Goal: Task Accomplishment & Management: Complete application form

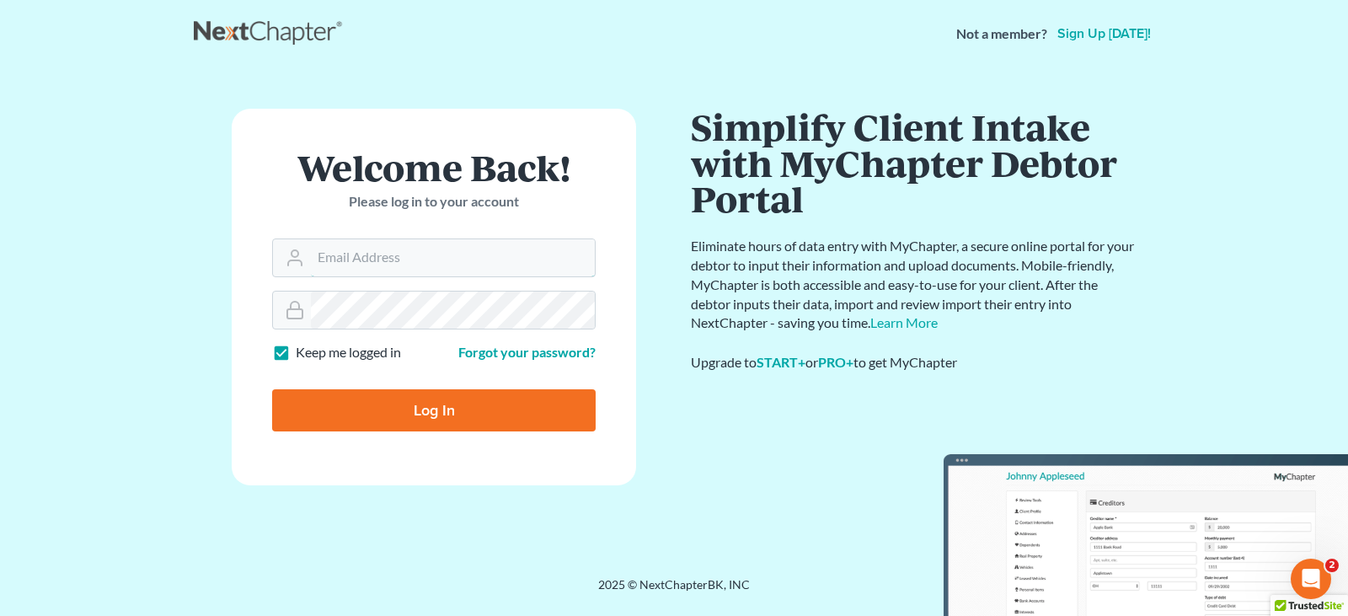
type input "[PERSON_NAME][EMAIL_ADDRESS][DOMAIN_NAME]"
click at [359, 403] on input "Log In" at bounding box center [434, 410] width 324 height 42
type input "Thinking..."
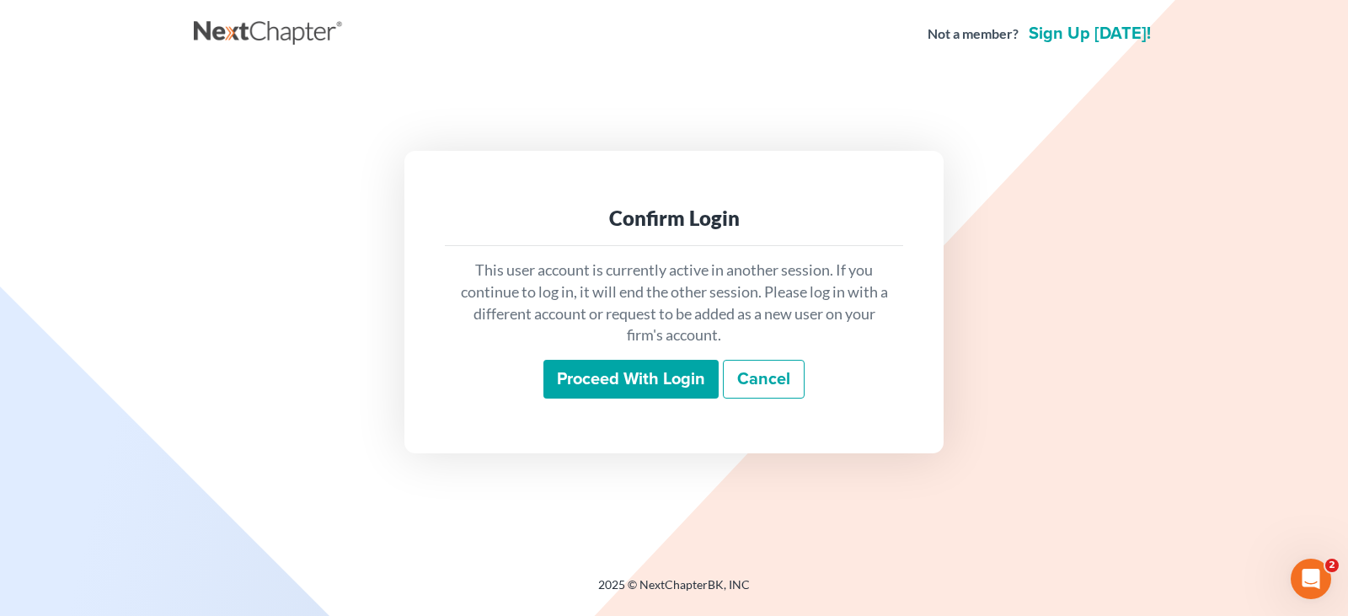
click at [596, 388] on input "Proceed with login" at bounding box center [631, 379] width 175 height 39
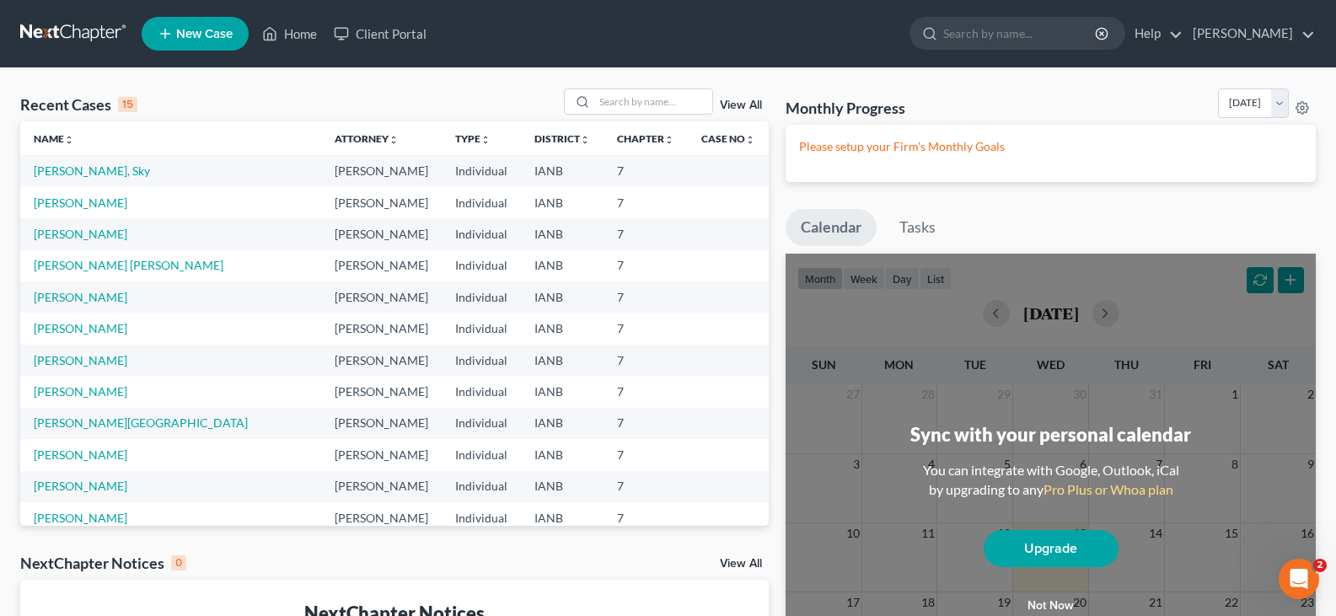
click at [1011, 203] on div "Monthly Progress Bankruptcy Bankruptcy [DATE] [DATE] [DATE] [DATE] [DATE] [DATE…" at bounding box center [1050, 458] width 547 height 740
click at [57, 168] on link "[PERSON_NAME], Sky" at bounding box center [92, 170] width 116 height 14
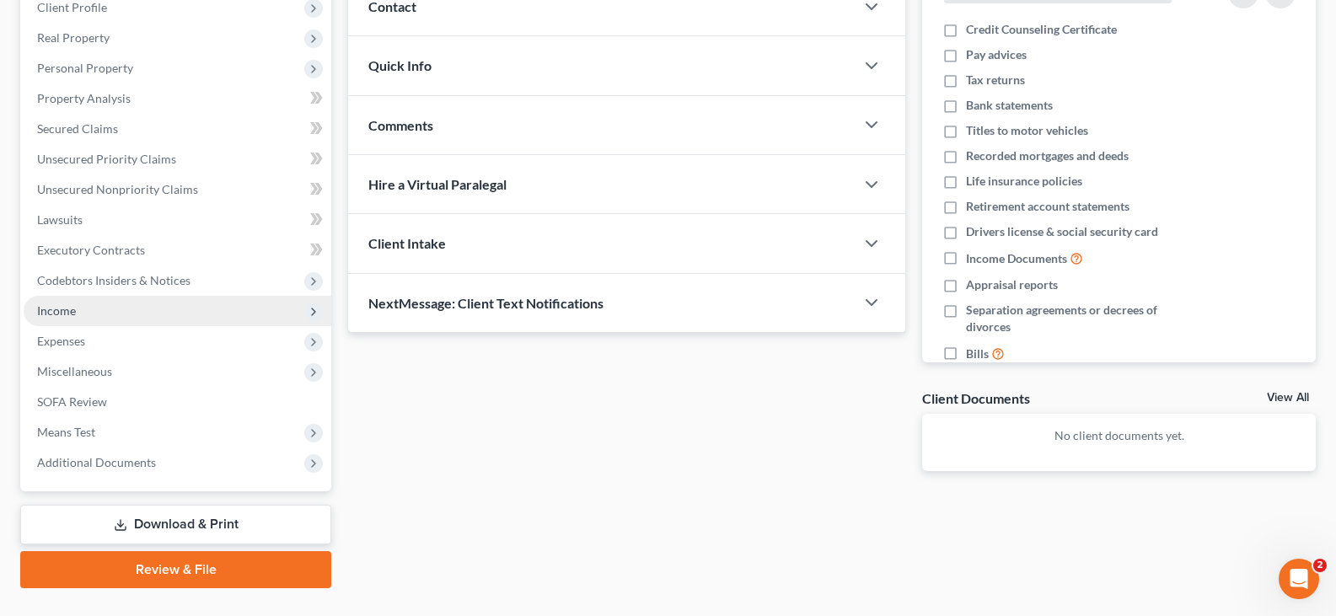
scroll to position [280, 0]
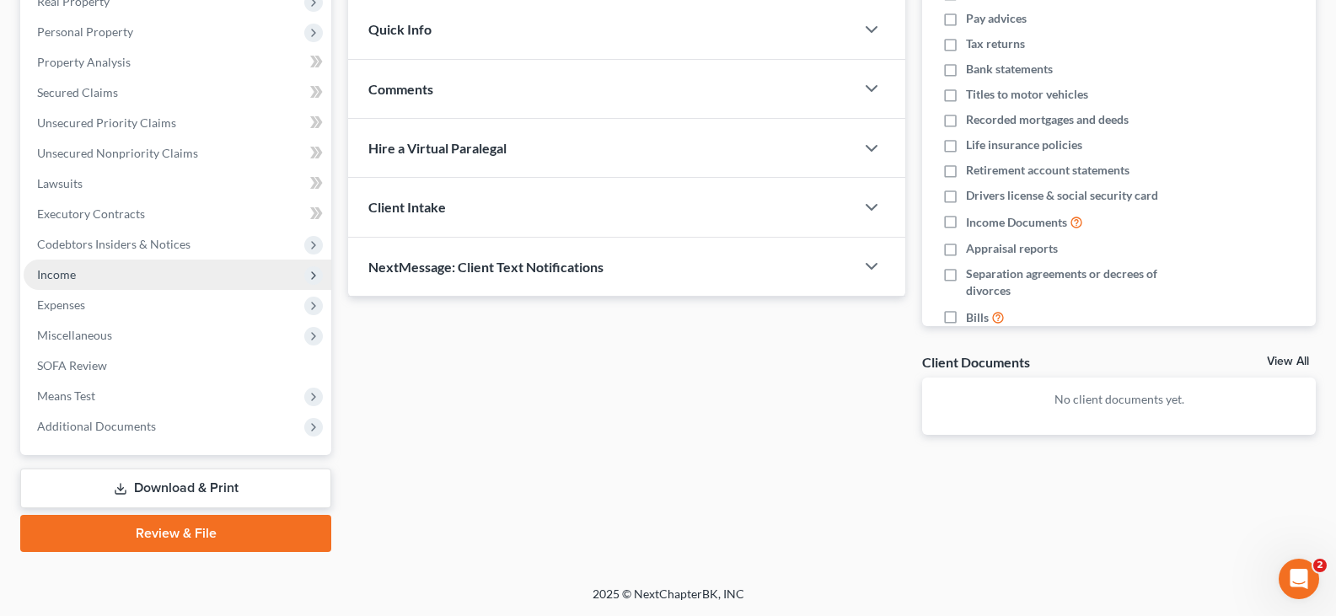
click at [52, 272] on span "Income" at bounding box center [56, 274] width 39 height 14
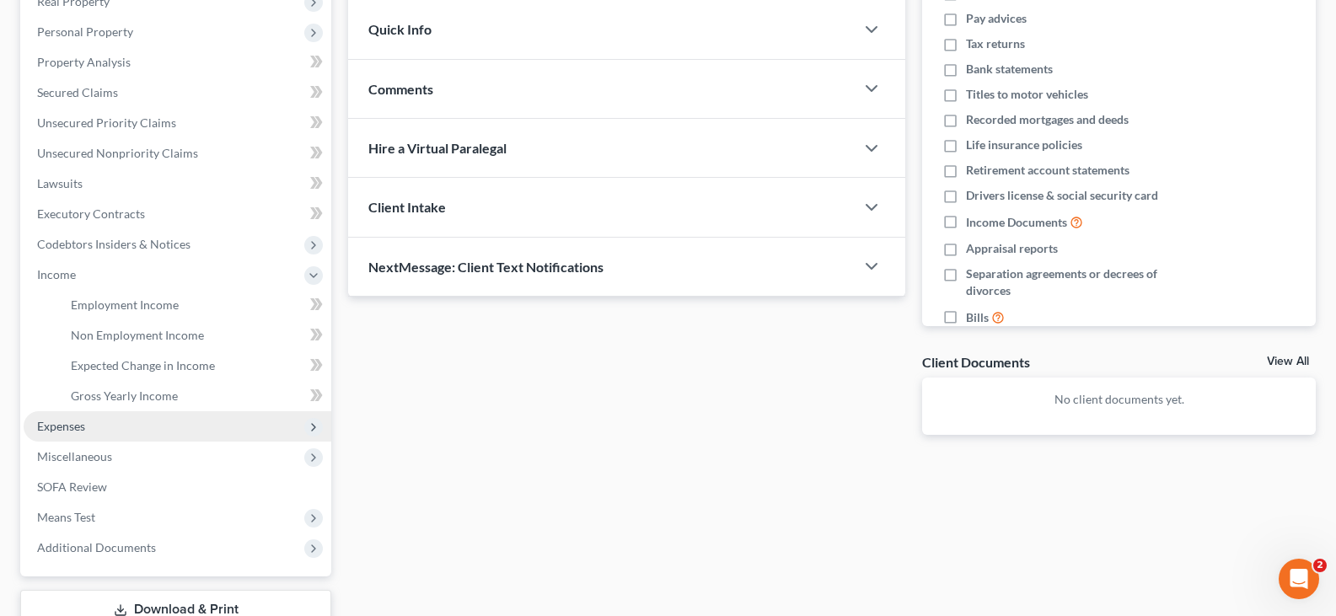
click at [98, 425] on span "Expenses" at bounding box center [178, 426] width 308 height 30
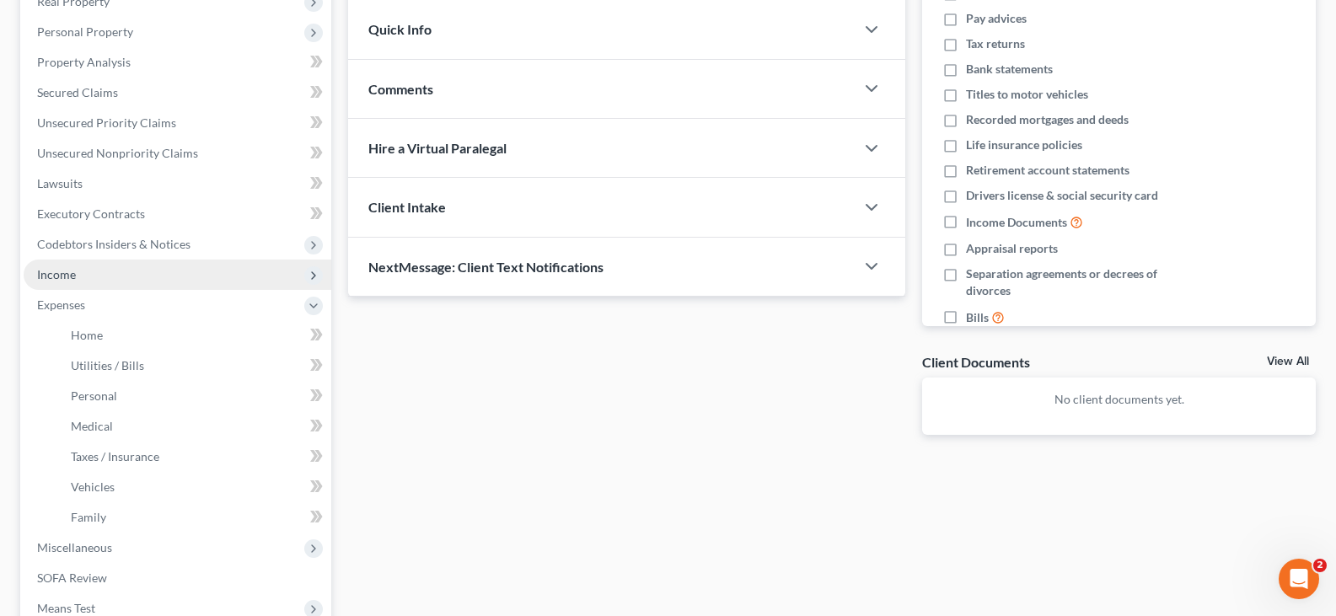
click at [78, 268] on span "Income" at bounding box center [178, 275] width 308 height 30
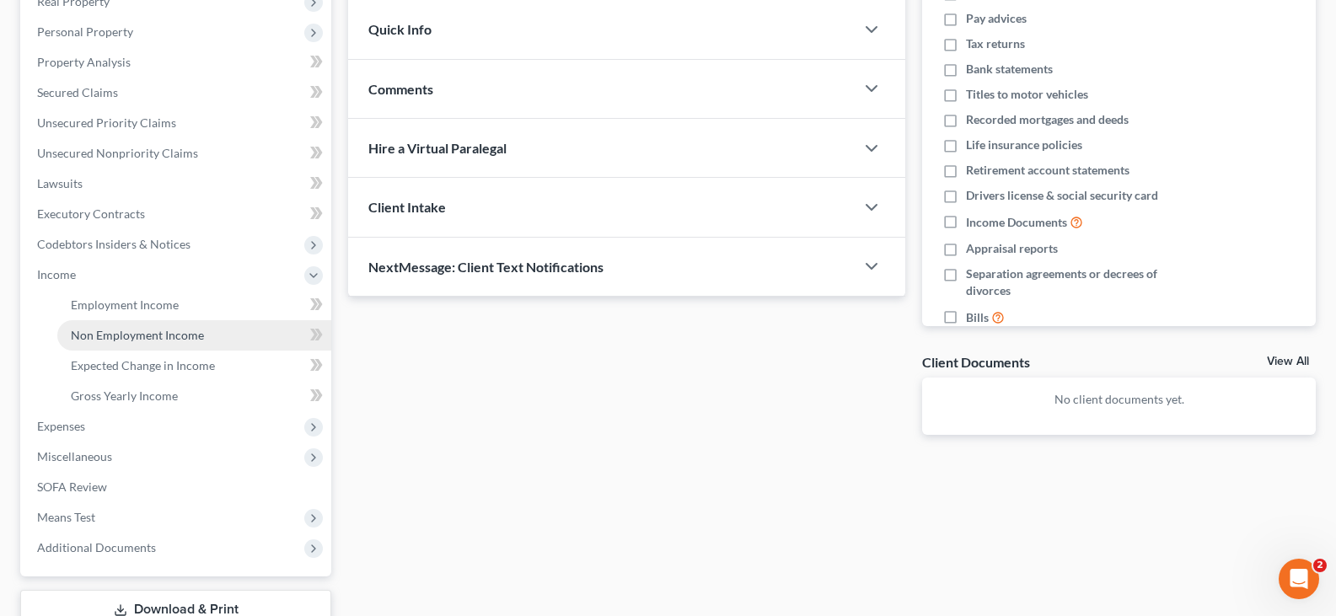
click at [121, 336] on span "Non Employment Income" at bounding box center [137, 335] width 133 height 14
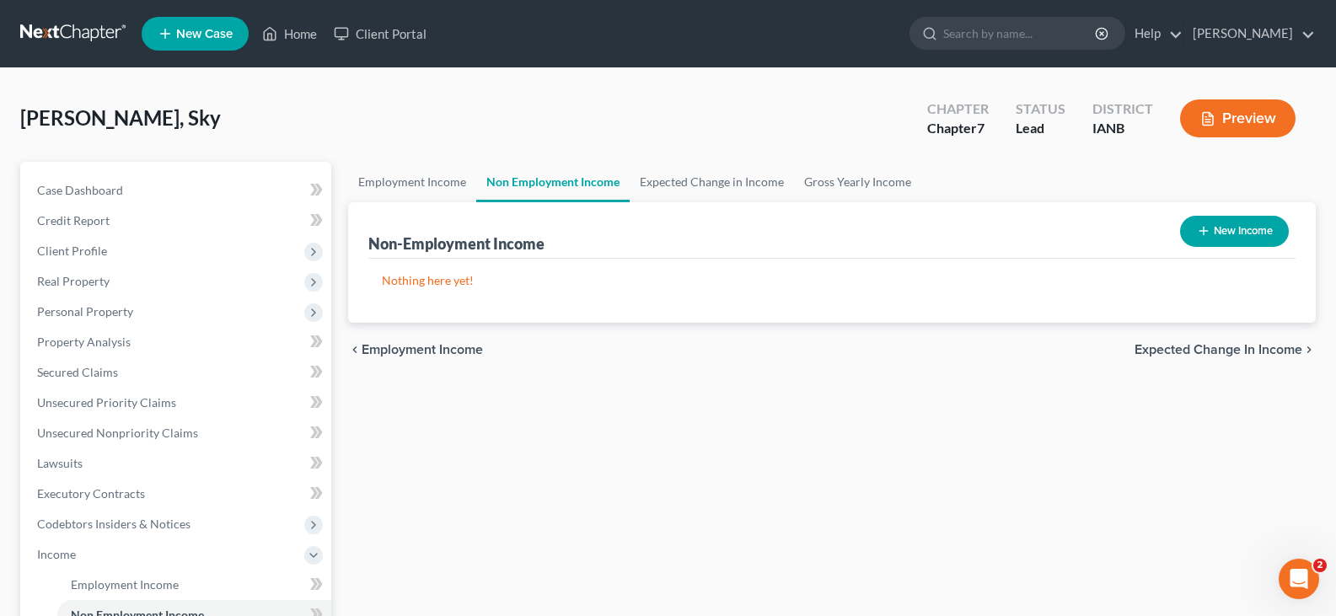
click at [1199, 230] on icon "button" at bounding box center [1203, 230] width 13 height 13
select select "0"
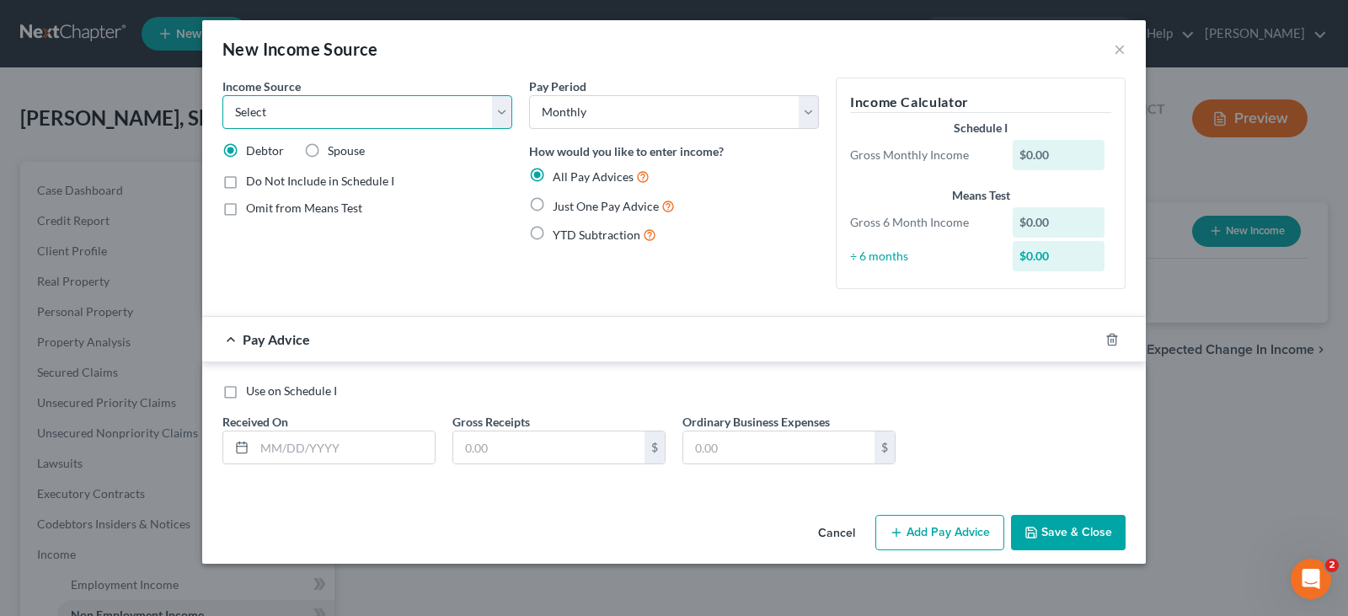
click at [504, 109] on select "Select Unemployment Disability (from employer) Pension Retirement Social Securi…" at bounding box center [367, 112] width 290 height 34
select select "5"
click at [222, 95] on select "Select Unemployment Disability (from employer) Pension Retirement Social Securi…" at bounding box center [367, 112] width 290 height 34
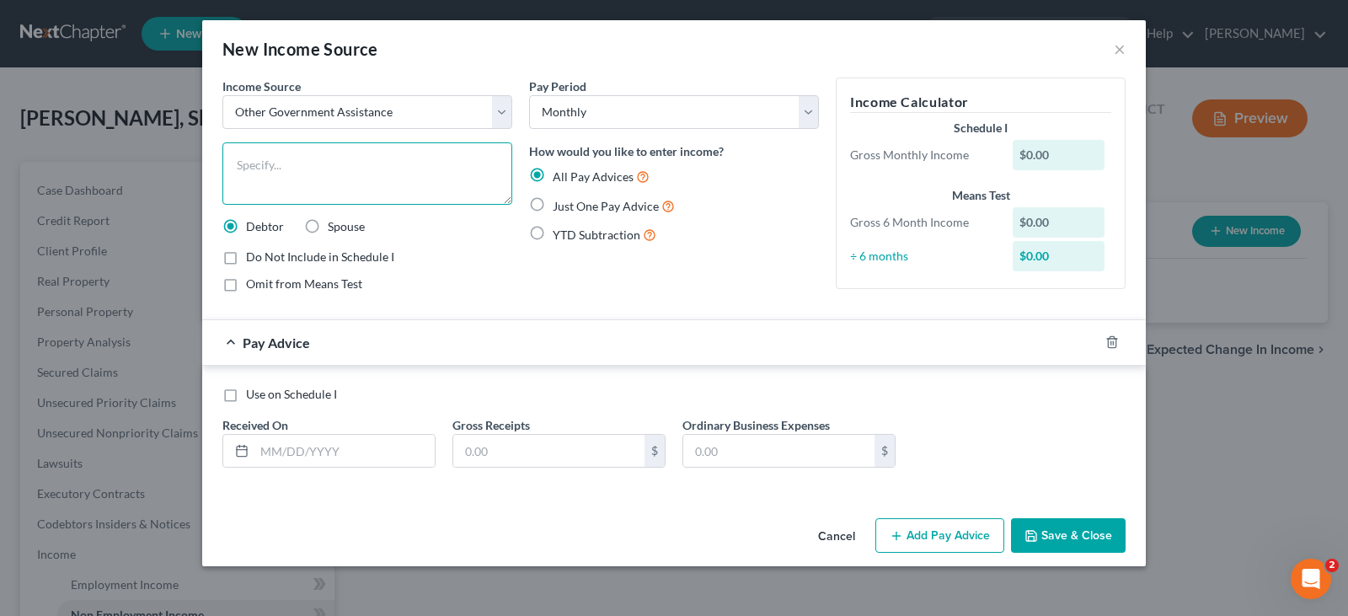
click at [287, 160] on textarea at bounding box center [367, 173] width 290 height 62
type textarea "Tribal Payments/Soboba Band Of Luiseno Indians"
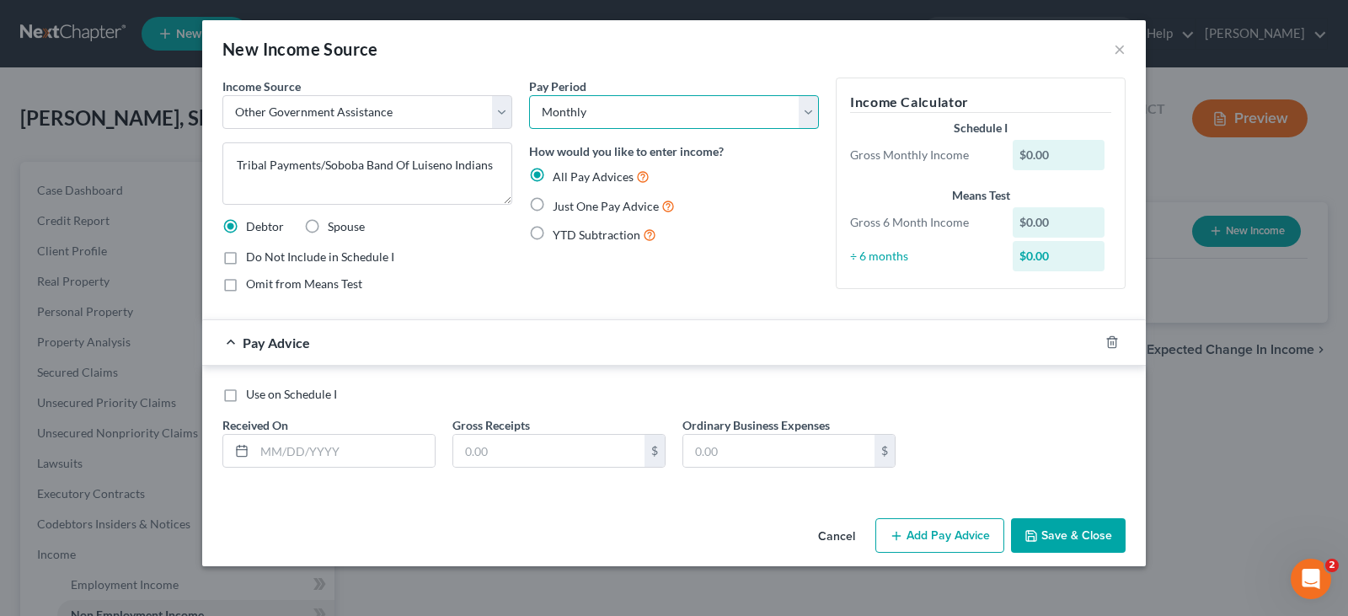
click at [723, 108] on select "Select Monthly Twice Monthly Every Other Week Weekly" at bounding box center [674, 112] width 290 height 34
click at [529, 95] on select "Select Monthly Twice Monthly Every Other Week Weekly" at bounding box center [674, 112] width 290 height 34
click at [553, 206] on label "Just One Pay Advice" at bounding box center [614, 205] width 122 height 19
click at [560, 206] on input "Just One Pay Advice" at bounding box center [565, 201] width 11 height 11
radio input "true"
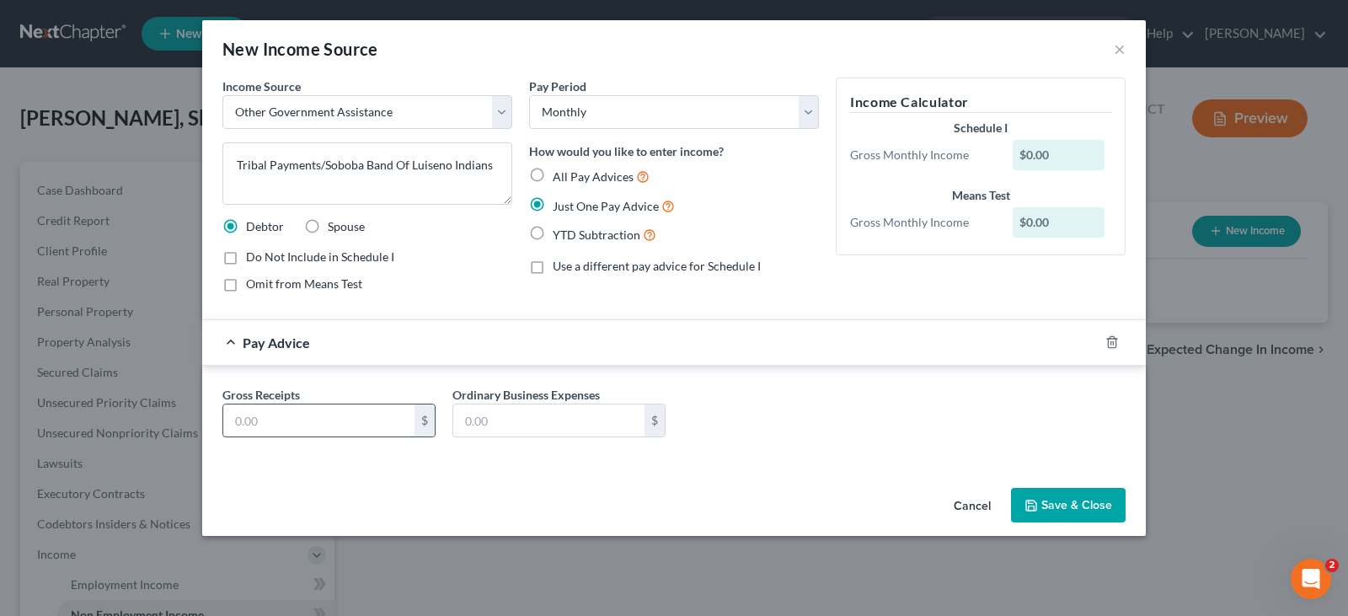
click at [264, 421] on input "text" at bounding box center [318, 420] width 191 height 32
type input "5,000.00"
click at [1068, 497] on button "Save & Close" at bounding box center [1068, 505] width 115 height 35
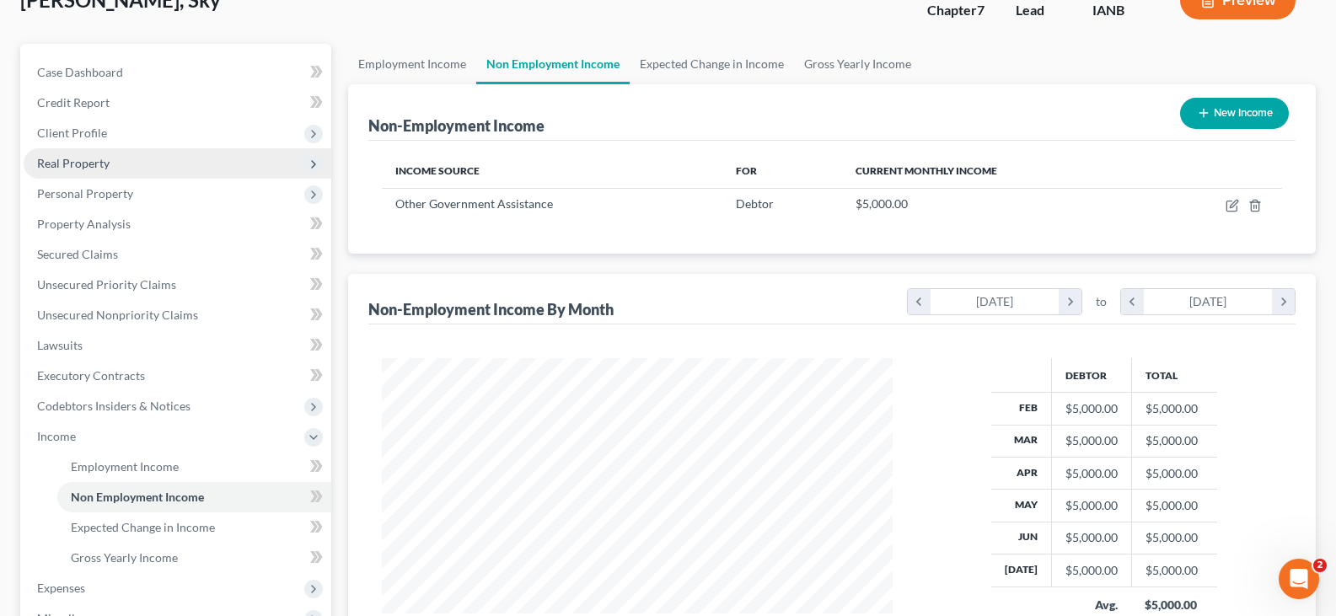
scroll to position [154, 0]
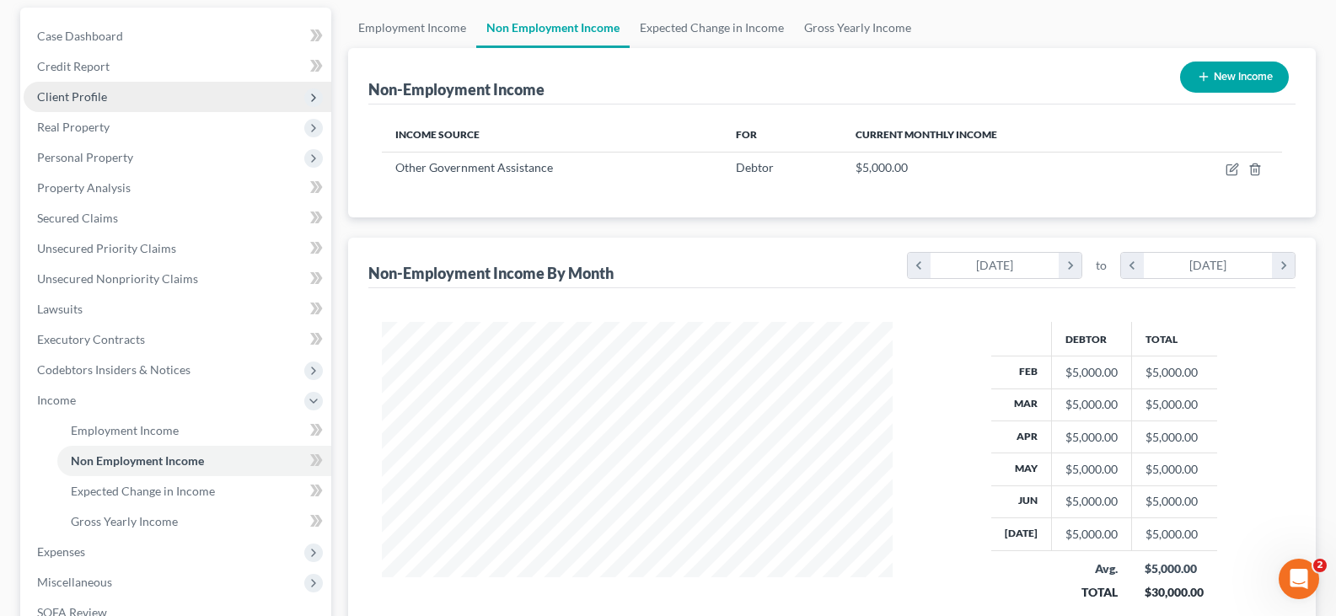
click at [83, 97] on span "Client Profile" at bounding box center [72, 96] width 70 height 14
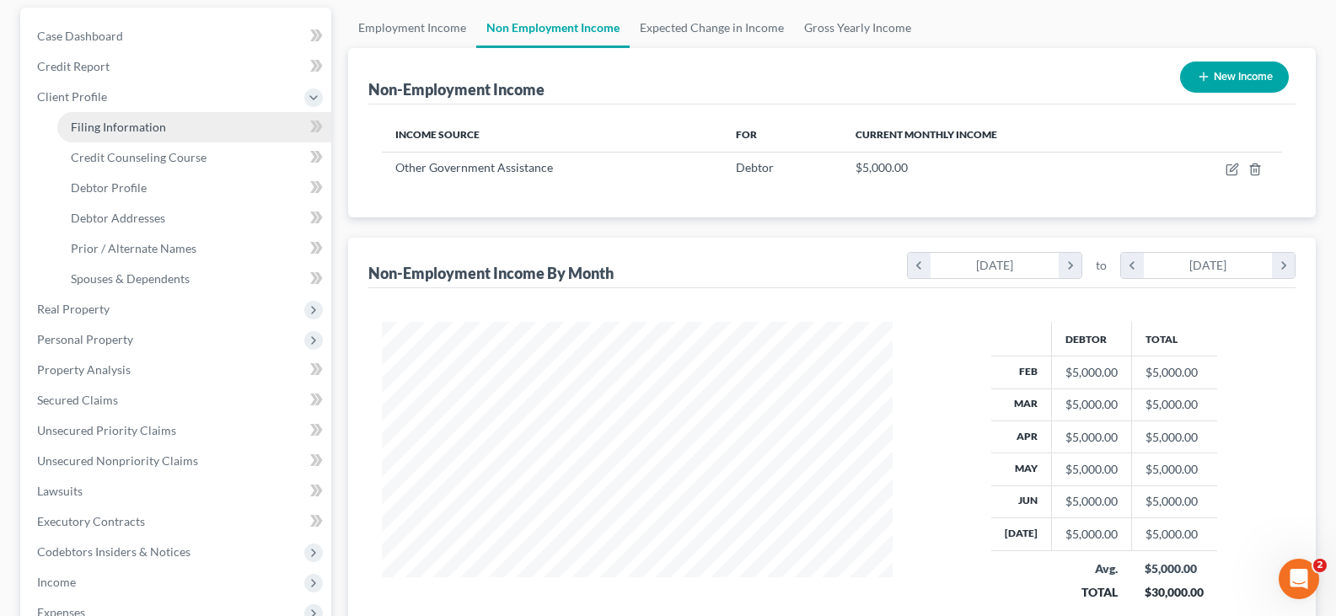
click at [134, 128] on span "Filing Information" at bounding box center [118, 127] width 95 height 14
select select "1"
select select "0"
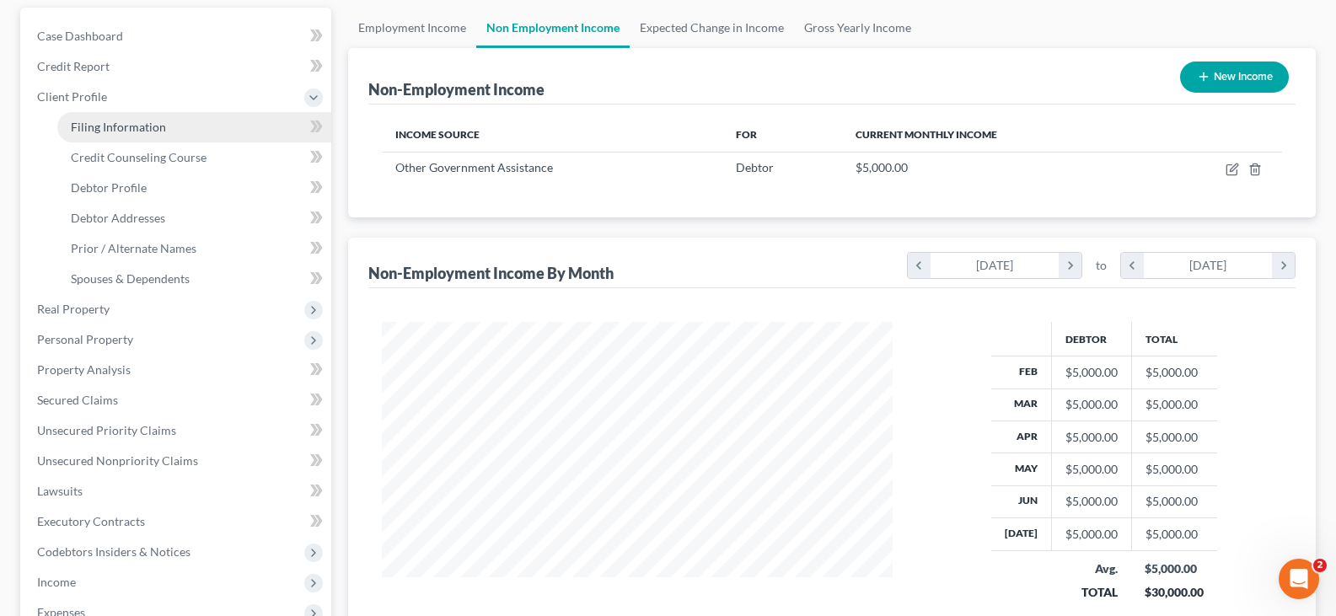
select select "16"
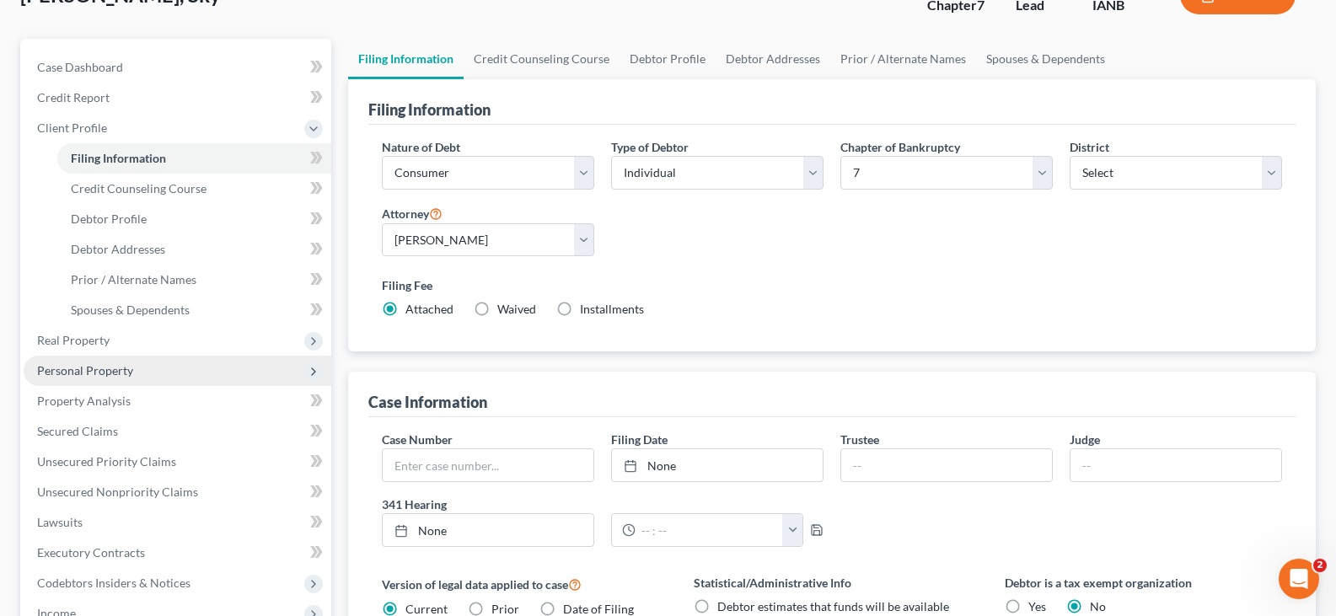
scroll to position [108, 0]
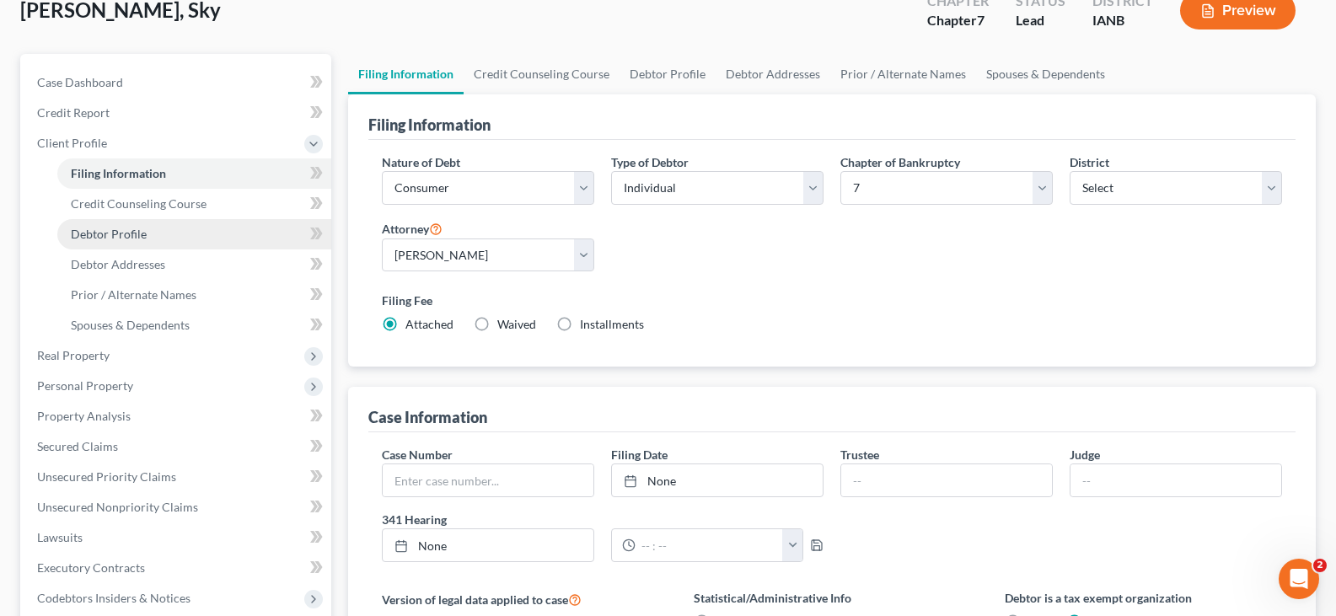
click at [118, 231] on span "Debtor Profile" at bounding box center [109, 234] width 76 height 14
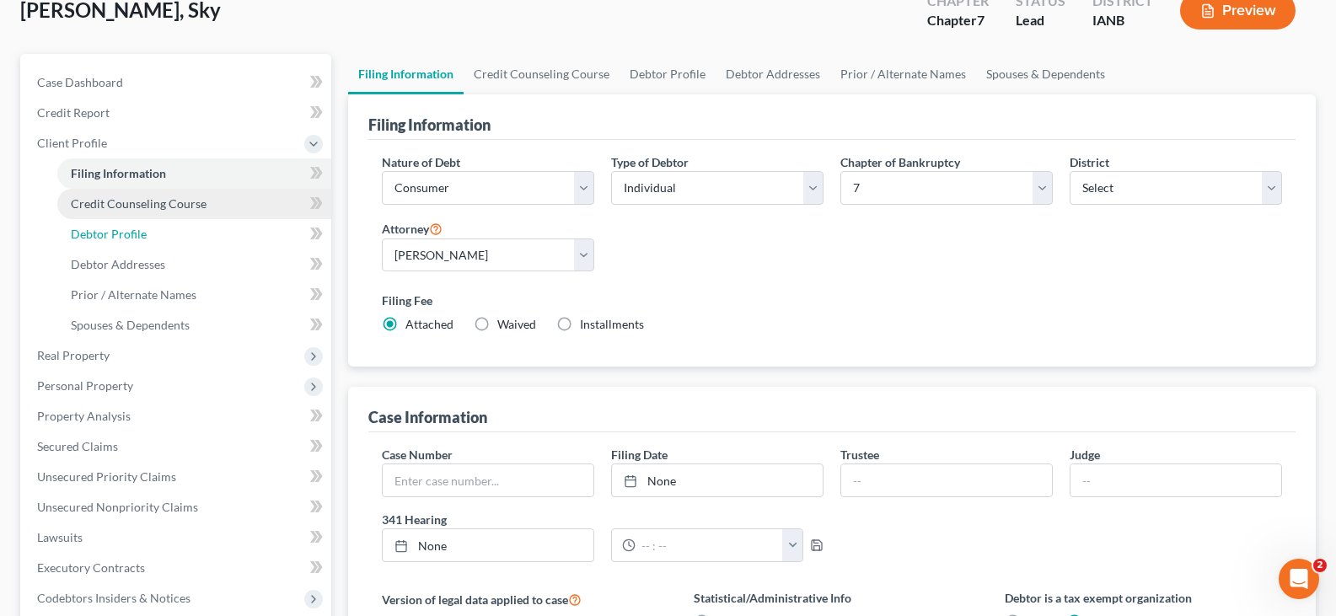
select select "0"
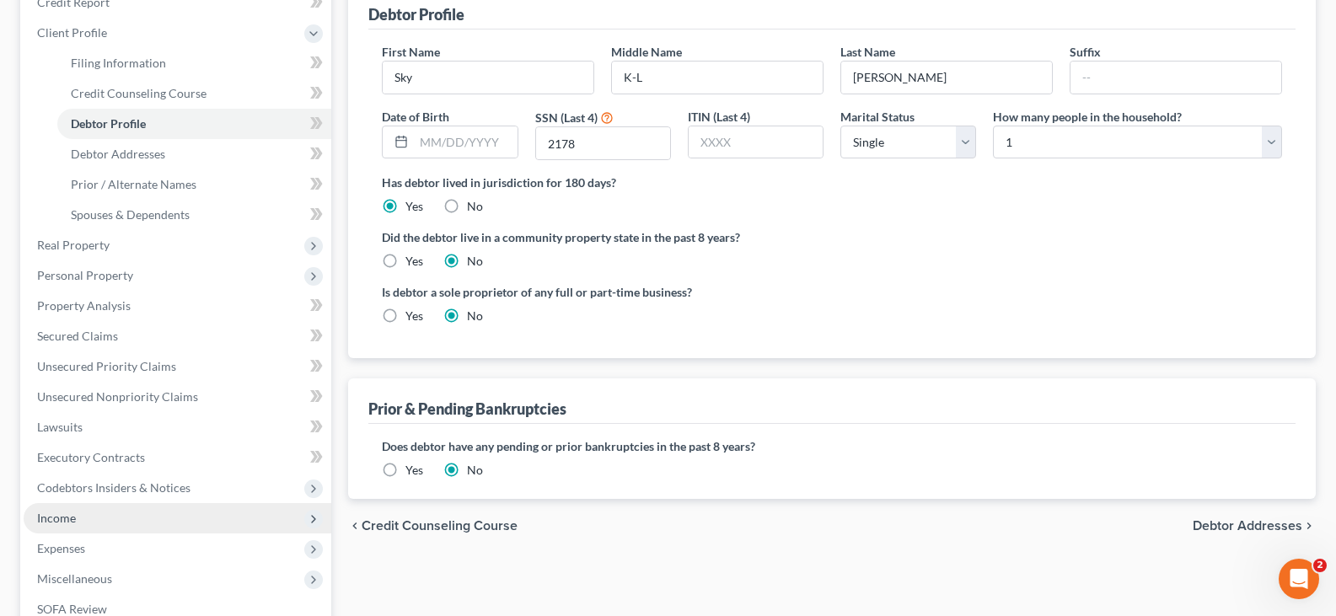
scroll to position [217, 0]
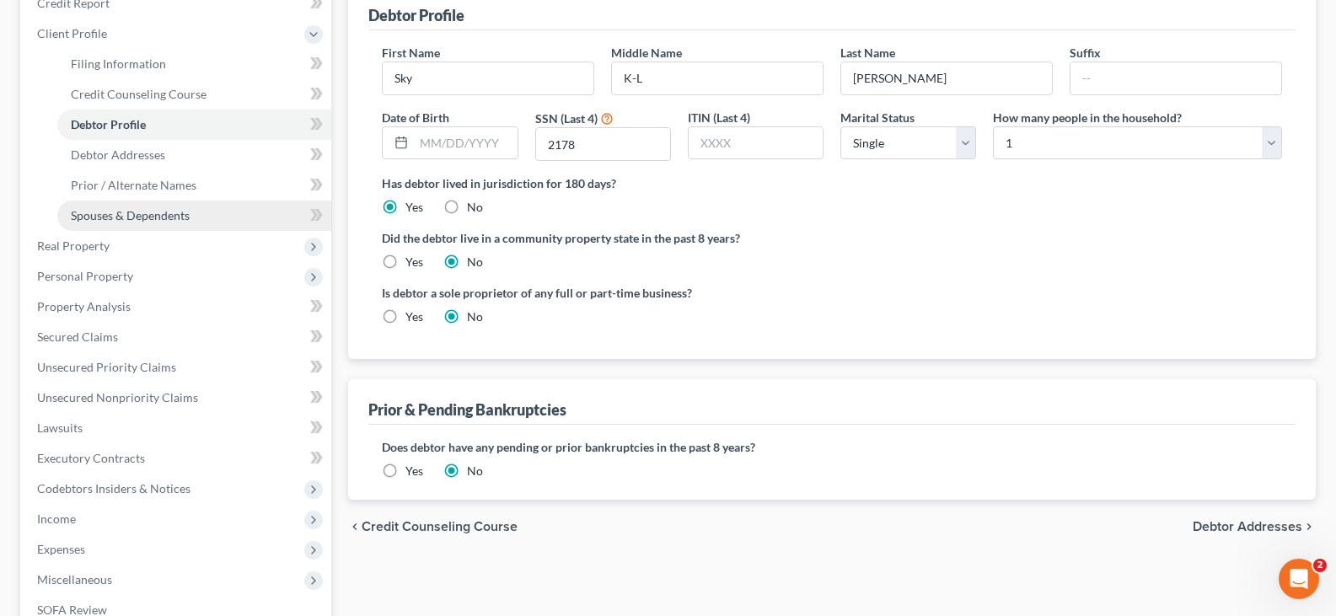
click at [148, 212] on span "Spouses & Dependents" at bounding box center [130, 215] width 119 height 14
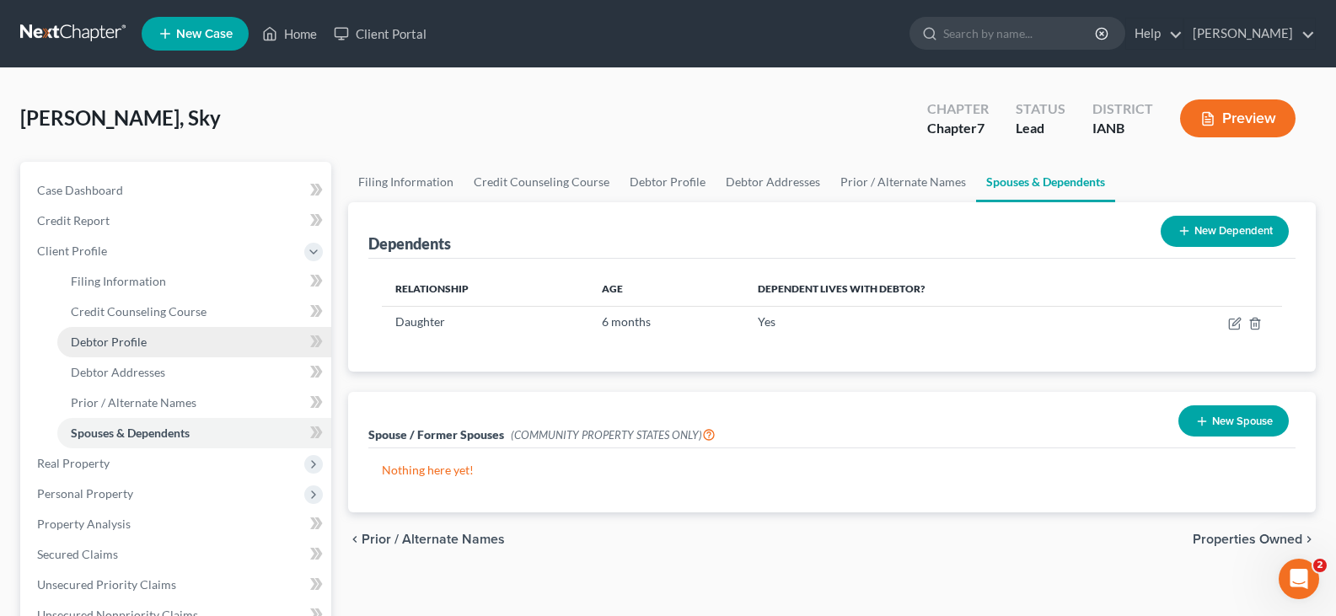
click at [124, 338] on span "Debtor Profile" at bounding box center [109, 342] width 76 height 14
select select "0"
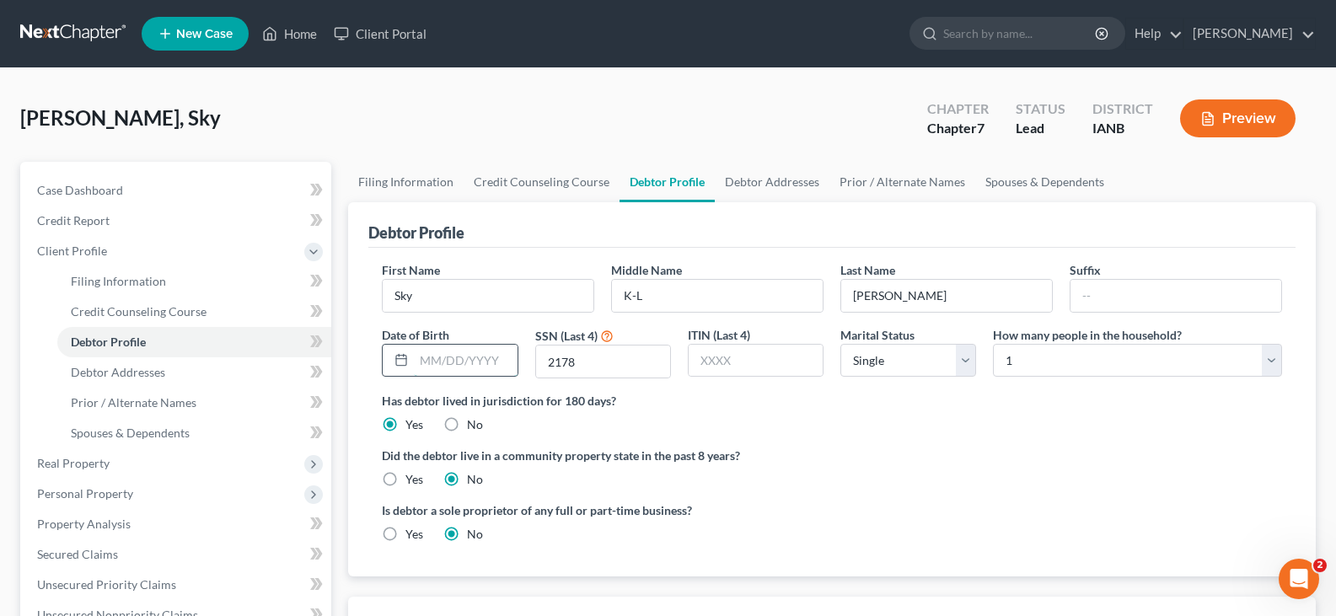
click at [440, 356] on input "text" at bounding box center [465, 361] width 103 height 32
type input "[DATE]"
click at [1267, 357] on select "Select 1 2 3 4 5 6 7 8 9 10 11 12 13 14 15 16 17 18 19 20" at bounding box center [1137, 361] width 289 height 34
select select "1"
click at [993, 344] on select "Select 1 2 3 4 5 6 7 8 9 10 11 12 13 14 15 16 17 18 19 20" at bounding box center [1137, 361] width 289 height 34
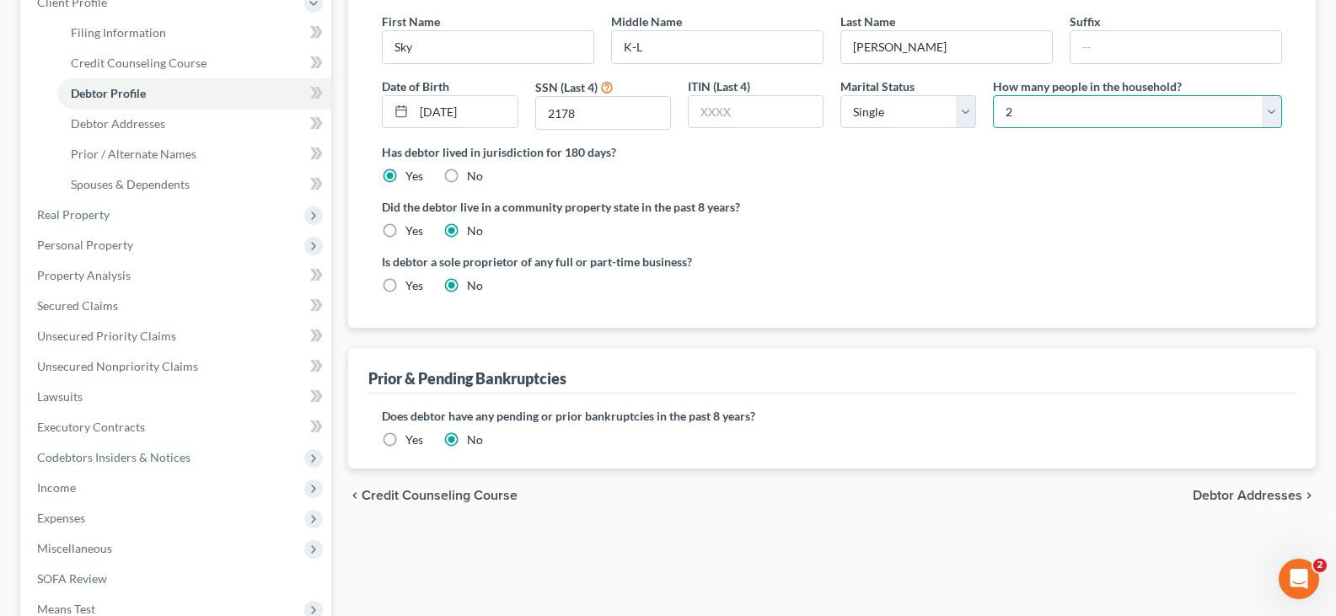
scroll to position [273, 0]
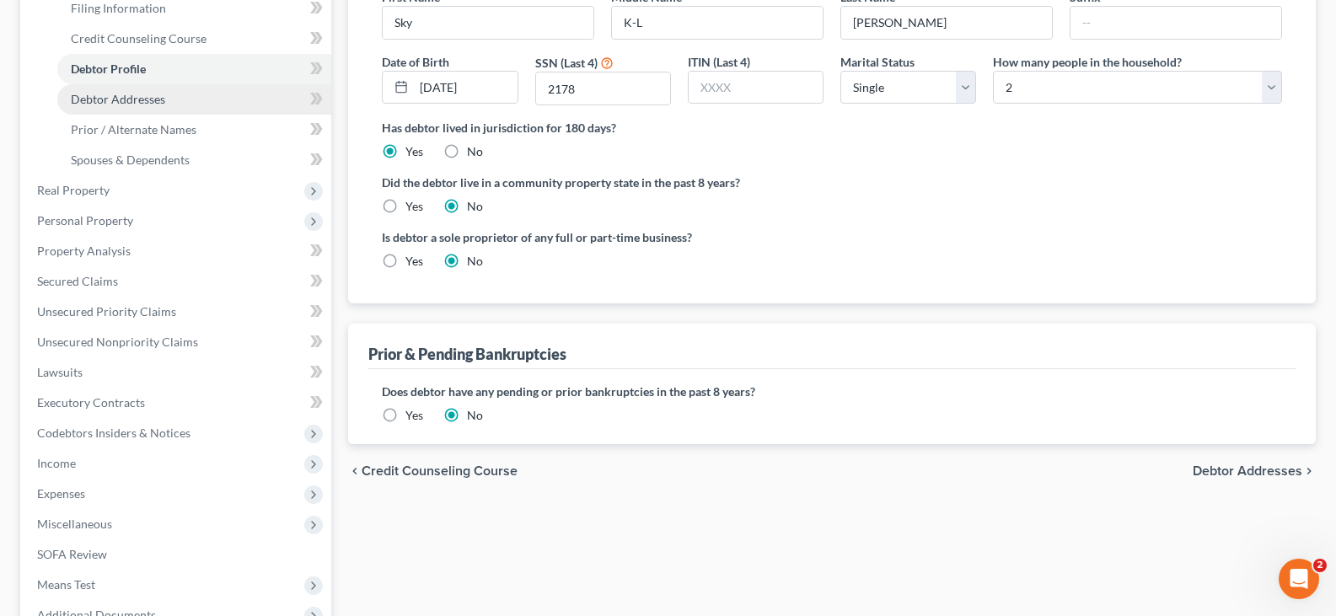
click at [115, 99] on span "Debtor Addresses" at bounding box center [118, 99] width 94 height 14
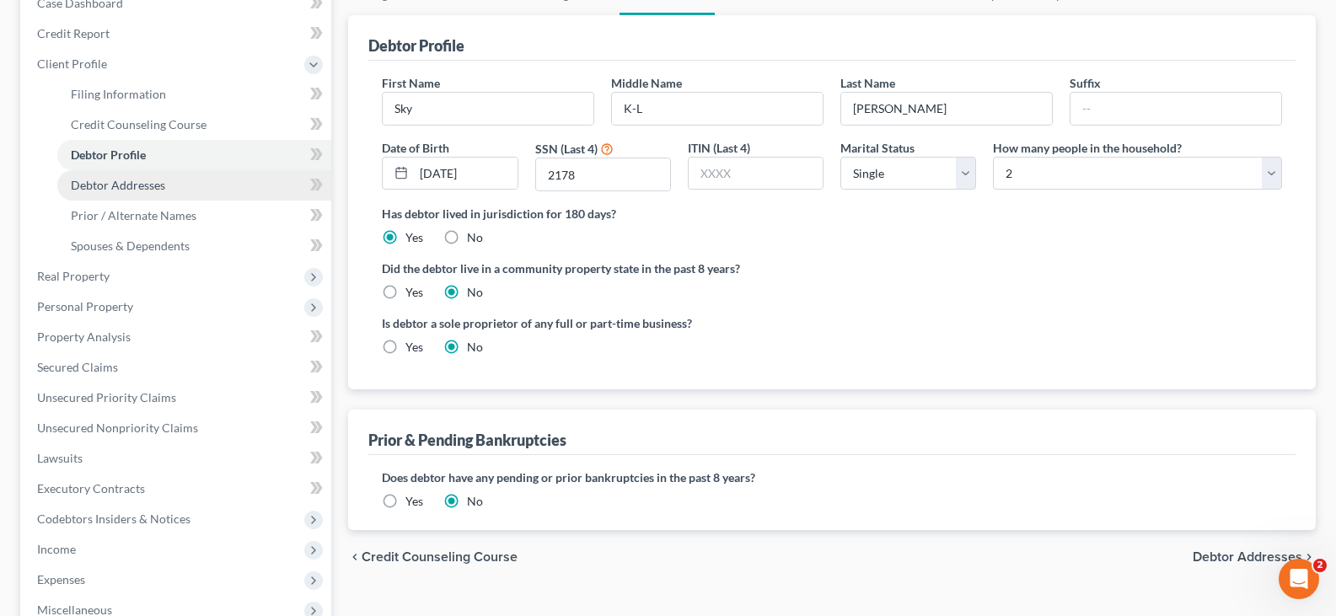
select select "0"
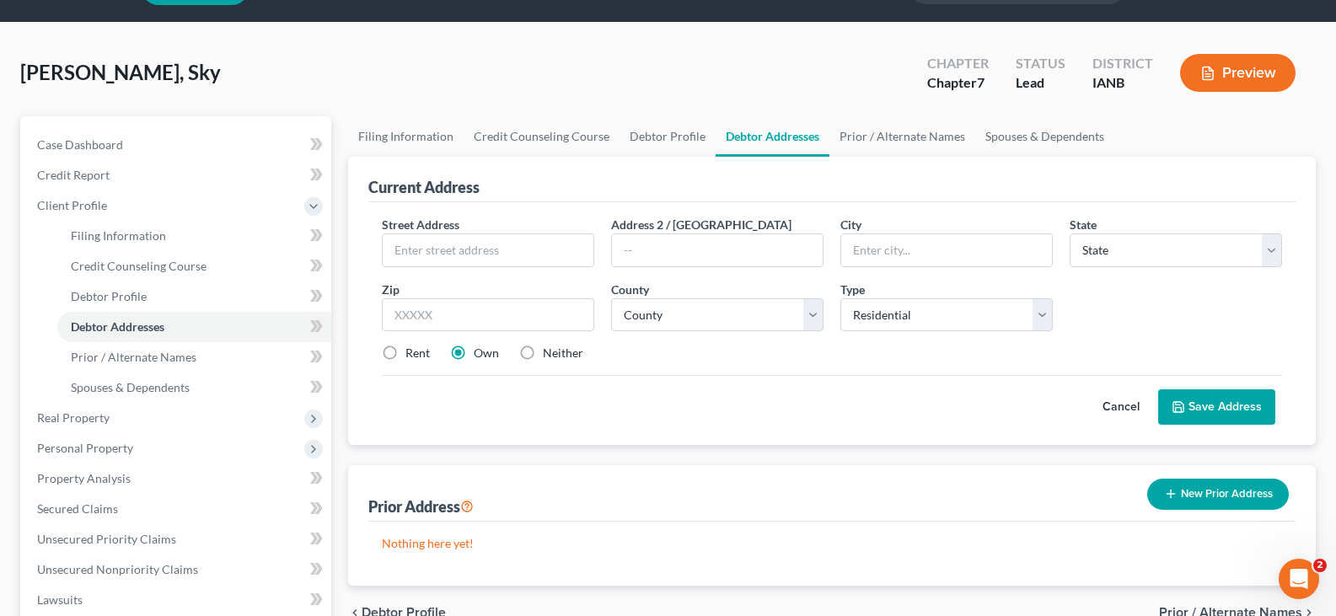
scroll to position [0, 0]
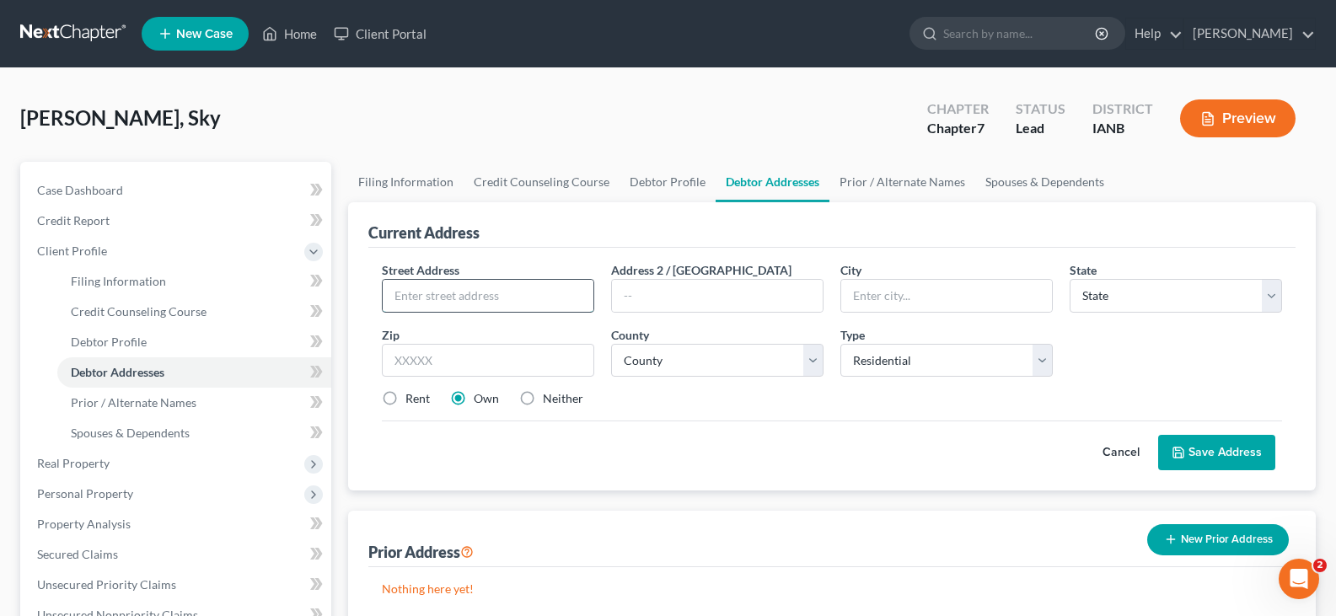
drag, startPoint x: 444, startPoint y: 293, endPoint x: 454, endPoint y: 298, distance: 11.3
click at [444, 301] on input "text" at bounding box center [488, 296] width 211 height 32
type input "[STREET_ADDRESS]"
type input "[GEOGRAPHIC_DATA]"
select select "16"
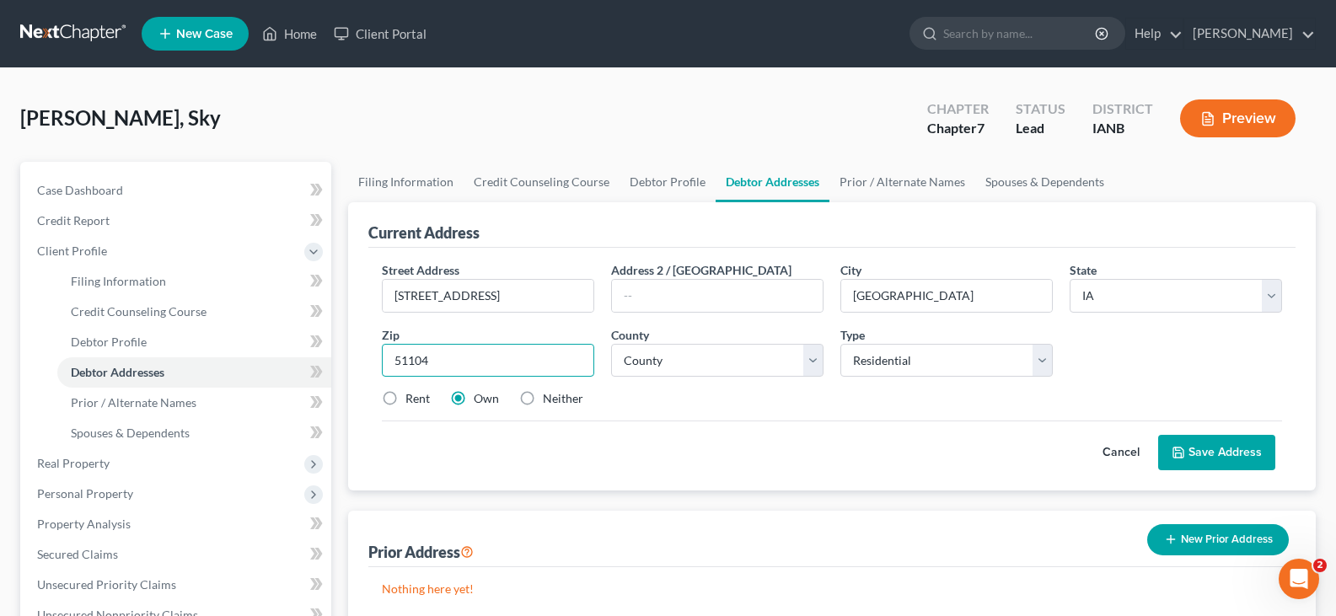
type input "51104"
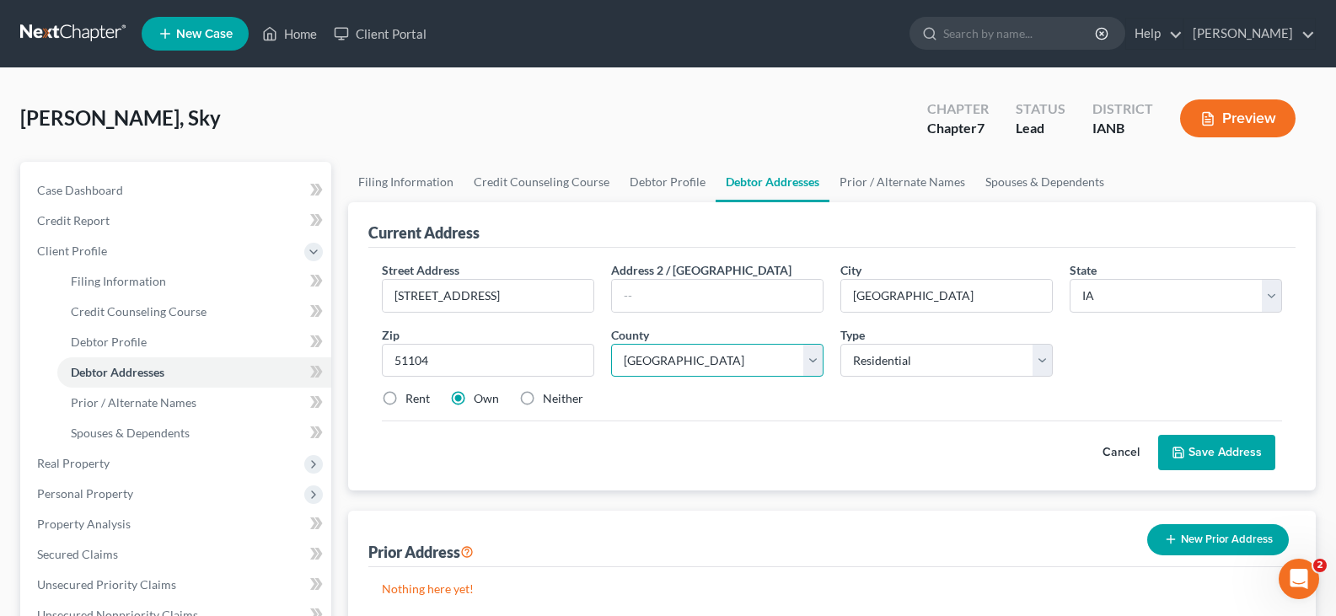
click at [812, 363] on select "County [GEOGRAPHIC_DATA] [GEOGRAPHIC_DATA] [GEOGRAPHIC_DATA] [GEOGRAPHIC_DATA] …" at bounding box center [717, 361] width 212 height 34
select select "96"
click at [611, 344] on select "County [GEOGRAPHIC_DATA] [GEOGRAPHIC_DATA] [GEOGRAPHIC_DATA] [GEOGRAPHIC_DATA] …" at bounding box center [717, 361] width 212 height 34
click at [405, 399] on label "Rent" at bounding box center [417, 398] width 24 height 17
click at [412, 399] on input "Rent" at bounding box center [417, 395] width 11 height 11
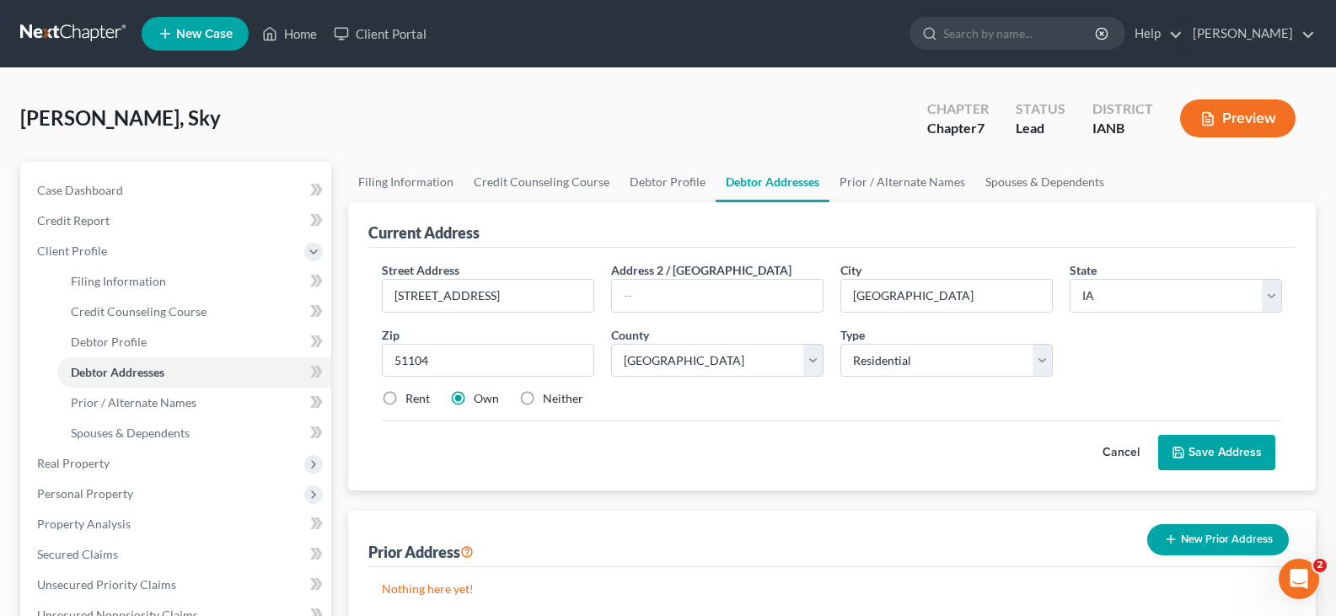
radio input "true"
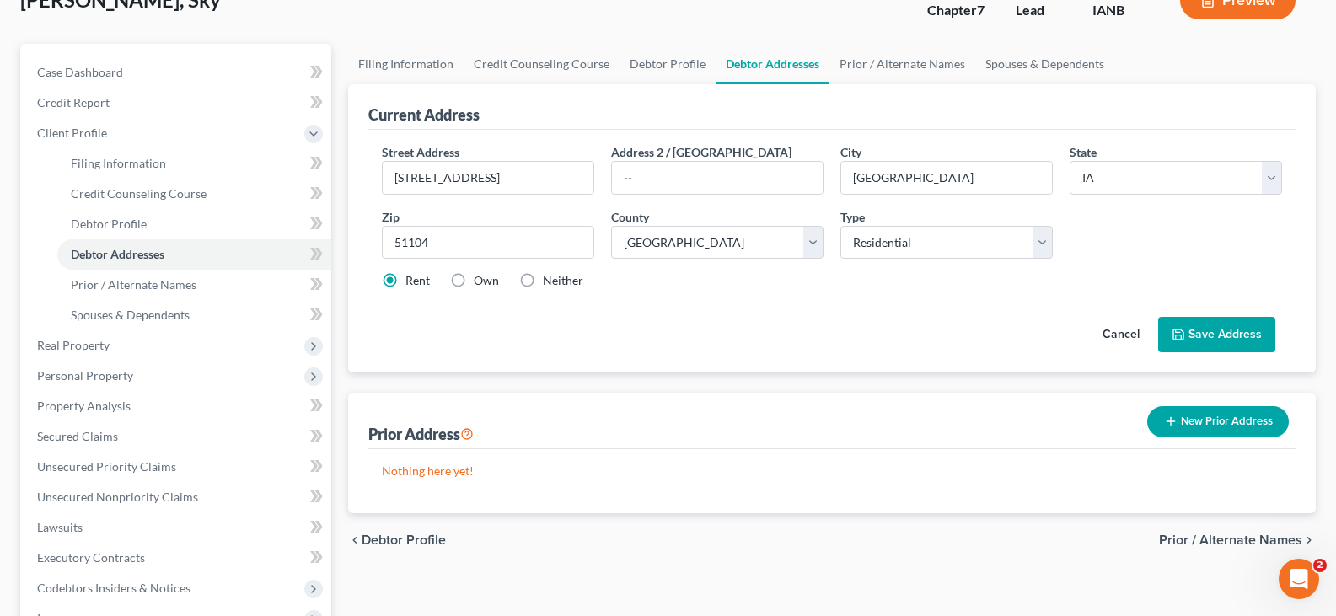
scroll to position [142, 0]
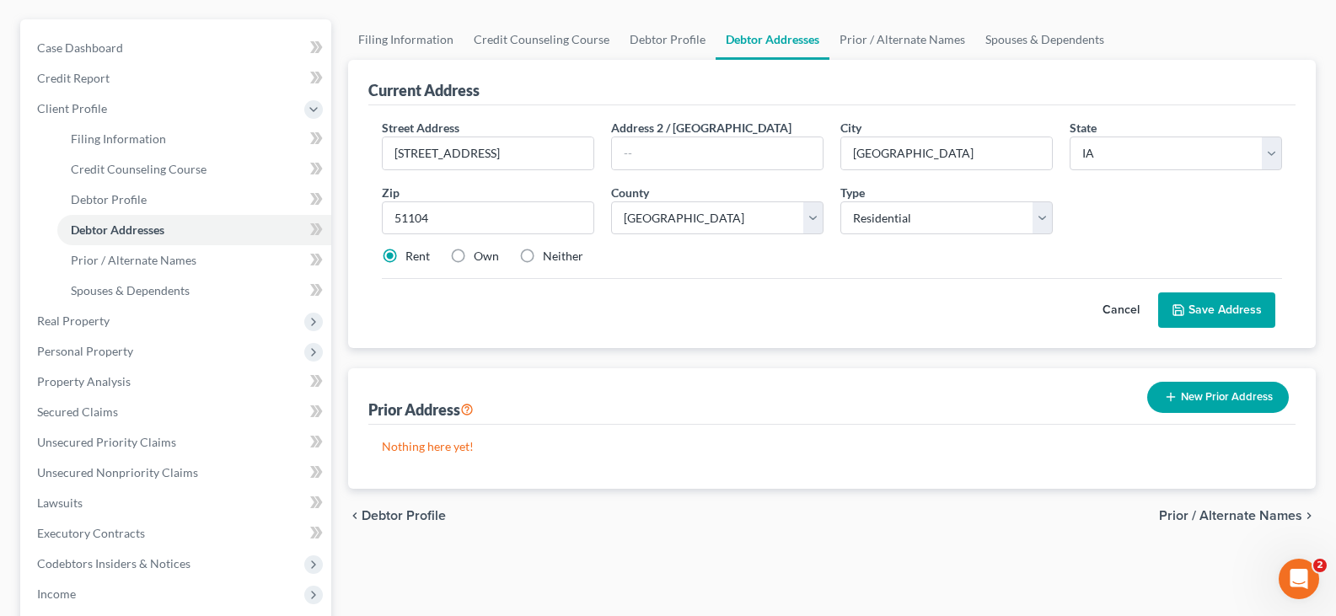
click at [1192, 303] on button "Save Address" at bounding box center [1216, 309] width 117 height 35
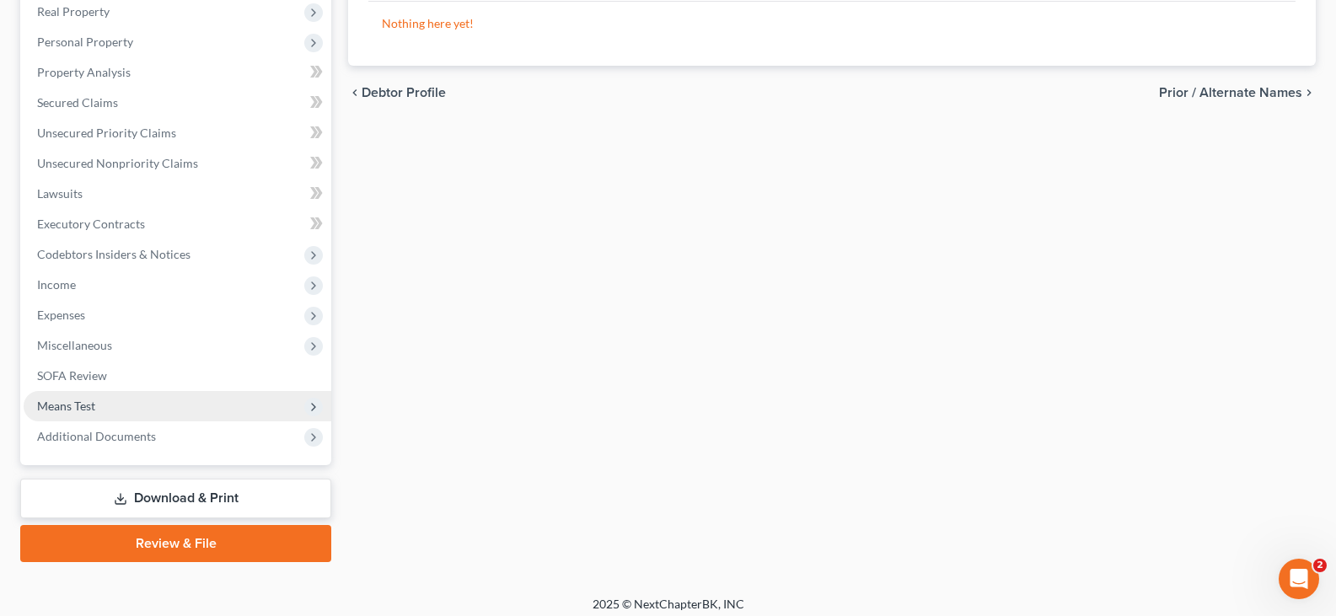
scroll to position [462, 0]
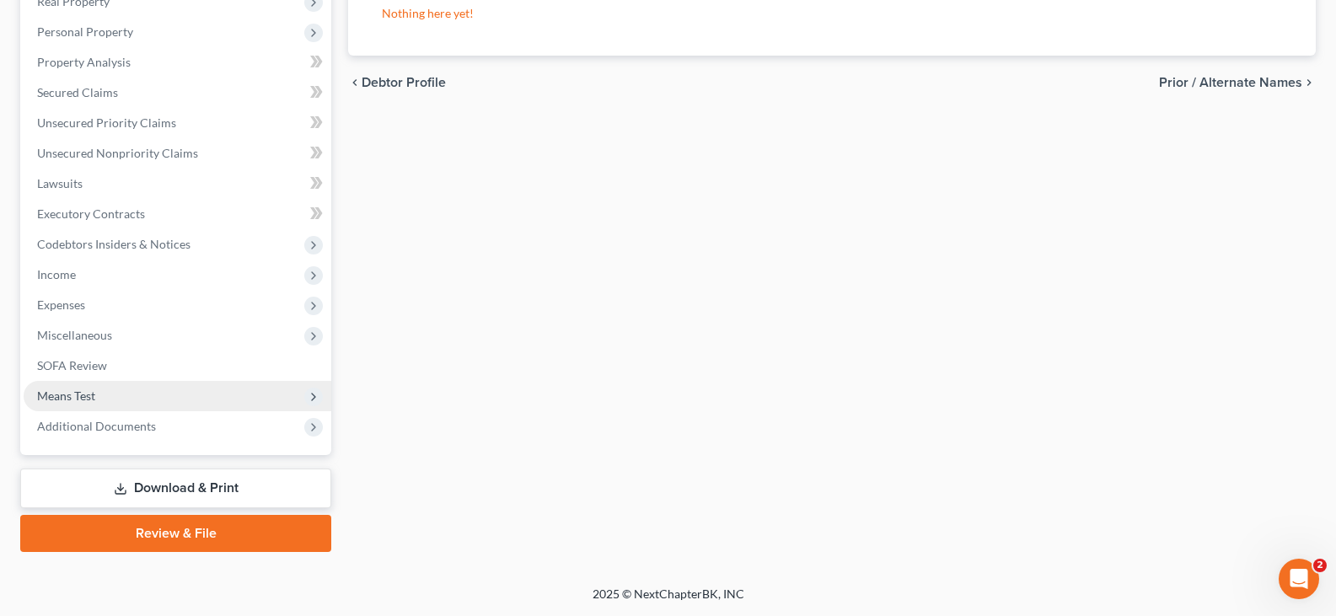
click at [89, 392] on span "Means Test" at bounding box center [66, 395] width 58 height 14
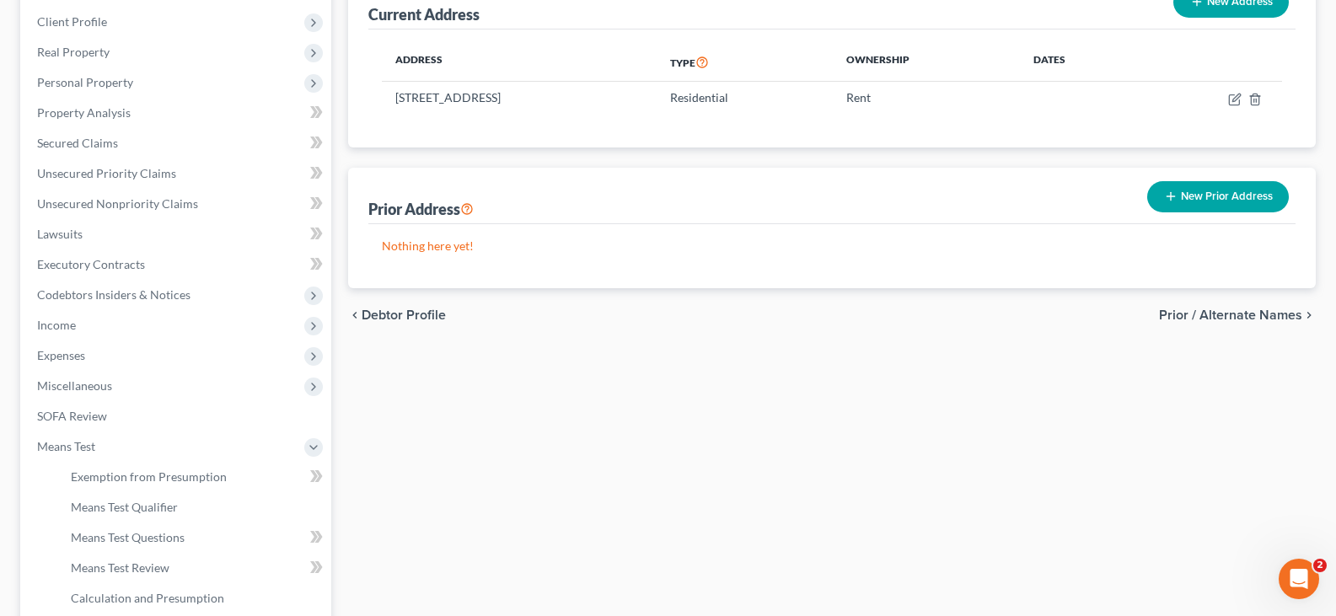
scroll to position [370, 0]
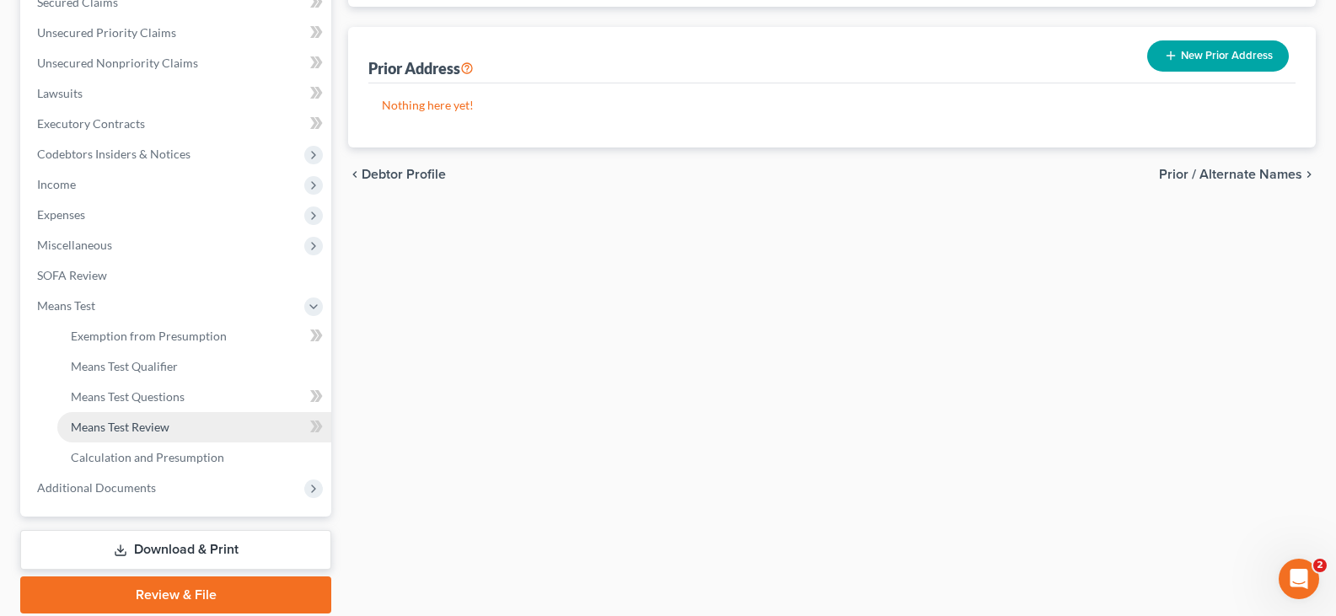
click at [124, 426] on span "Means Test Review" at bounding box center [120, 427] width 99 height 14
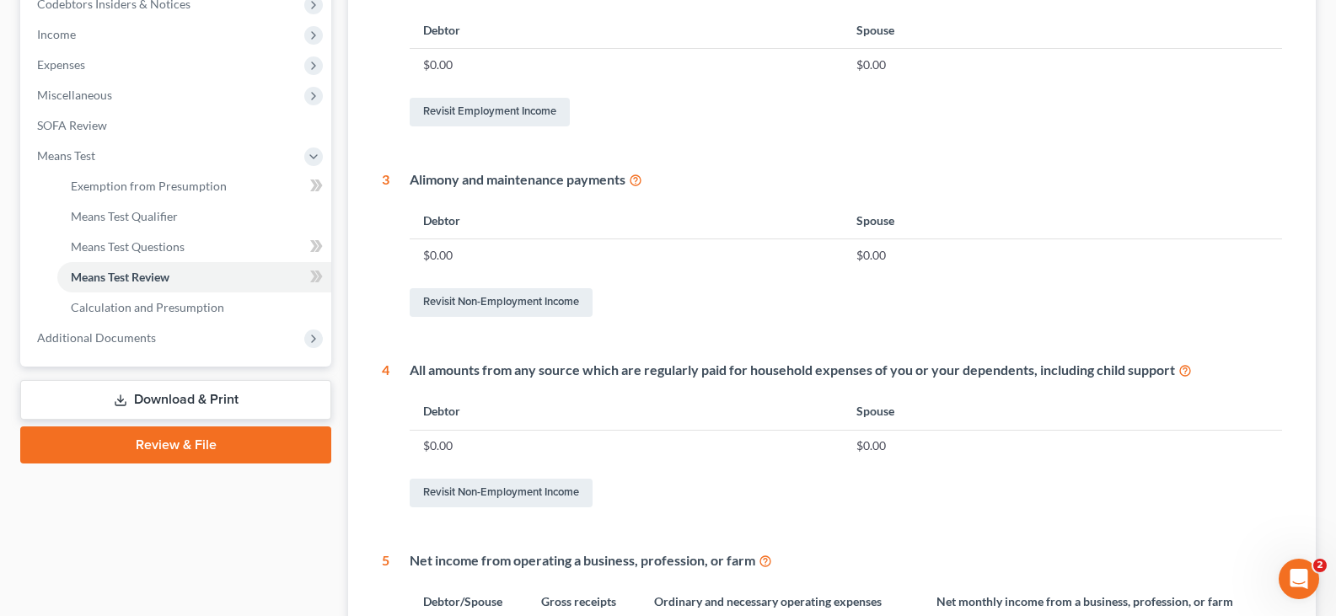
scroll to position [571, 0]
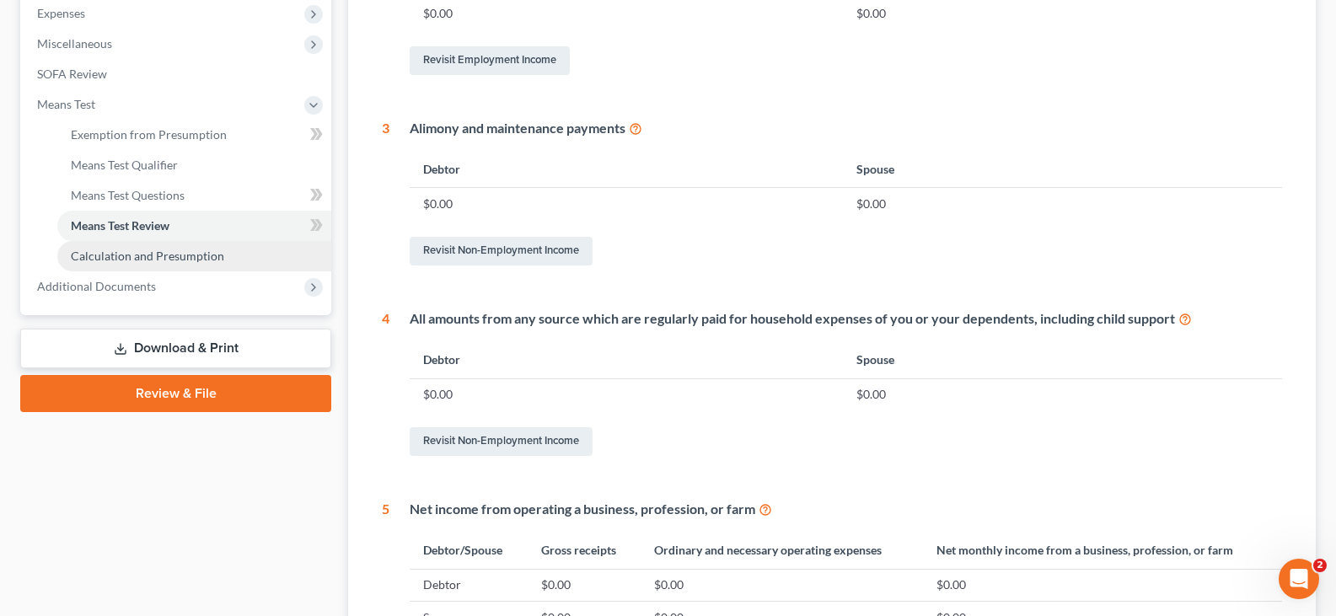
click at [142, 254] on span "Calculation and Presumption" at bounding box center [147, 256] width 153 height 14
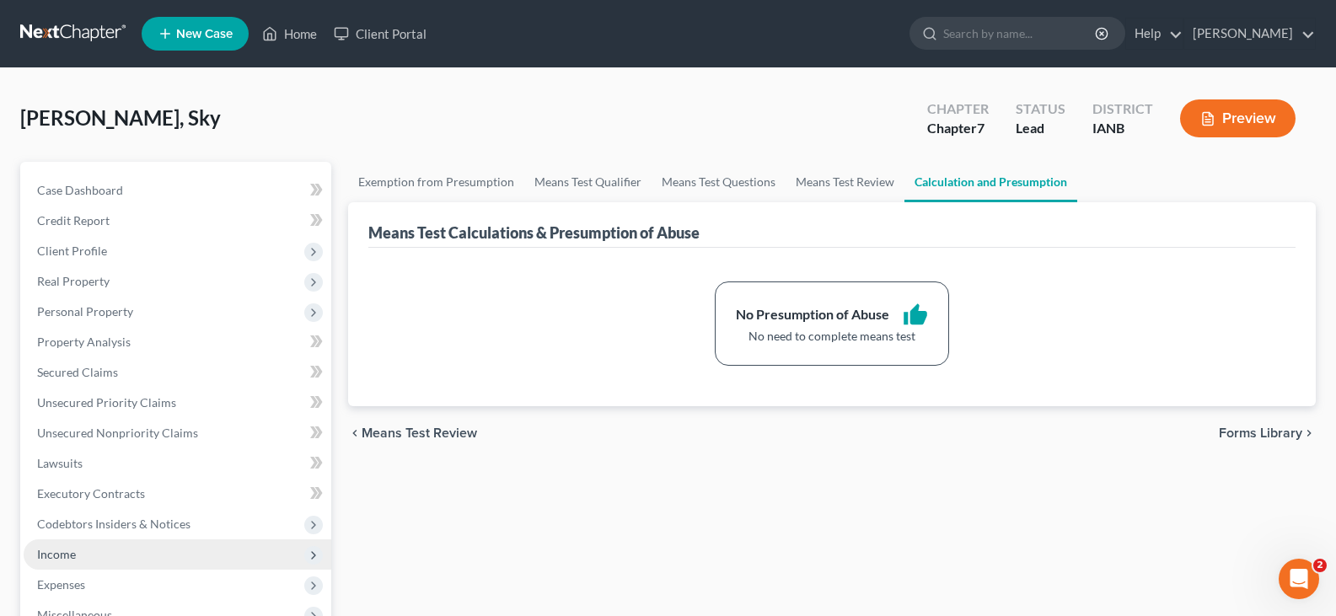
click at [64, 558] on span "Income" at bounding box center [56, 554] width 39 height 14
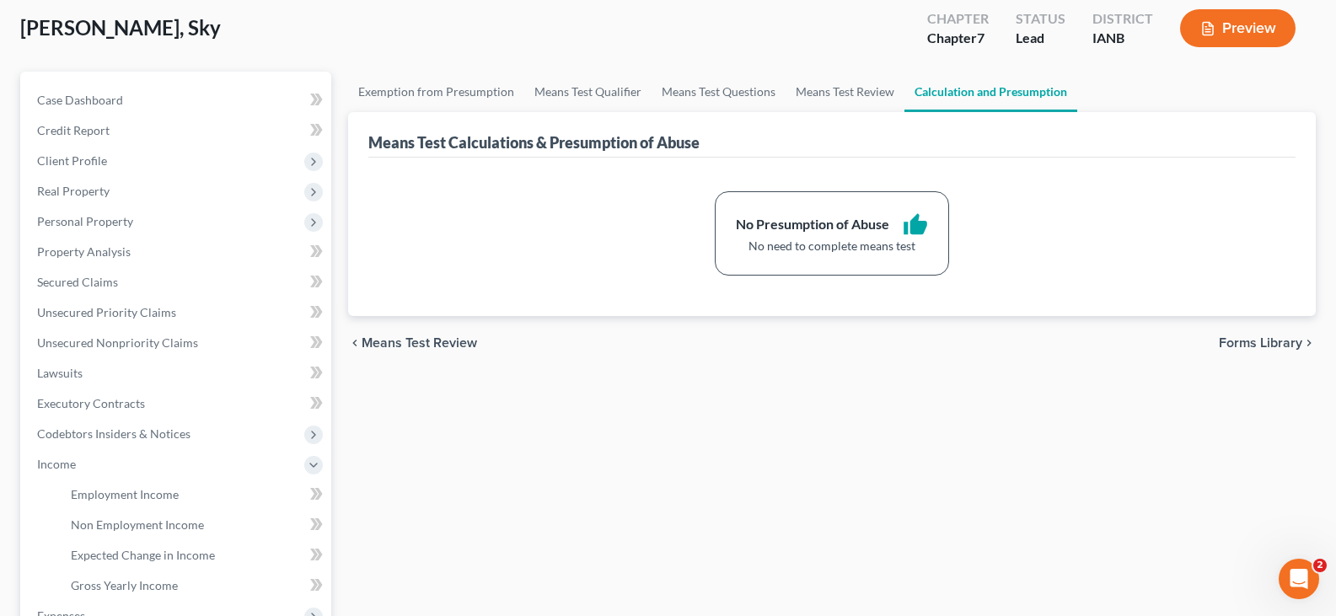
scroll to position [210, 0]
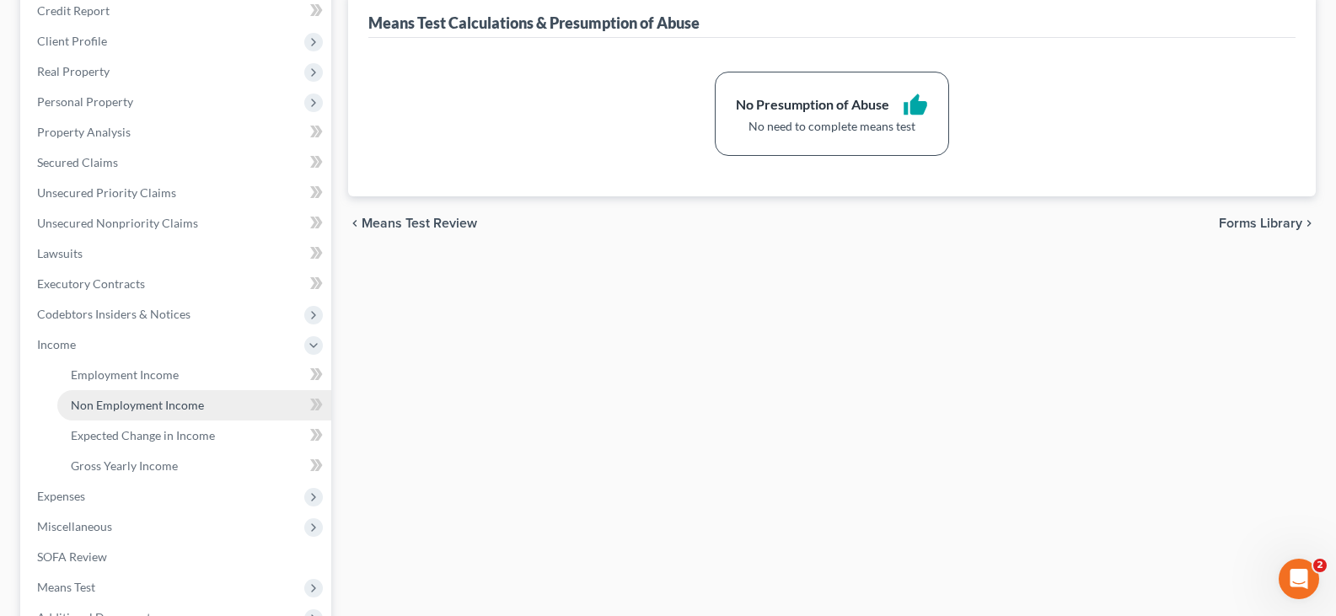
click at [138, 404] on span "Non Employment Income" at bounding box center [137, 405] width 133 height 14
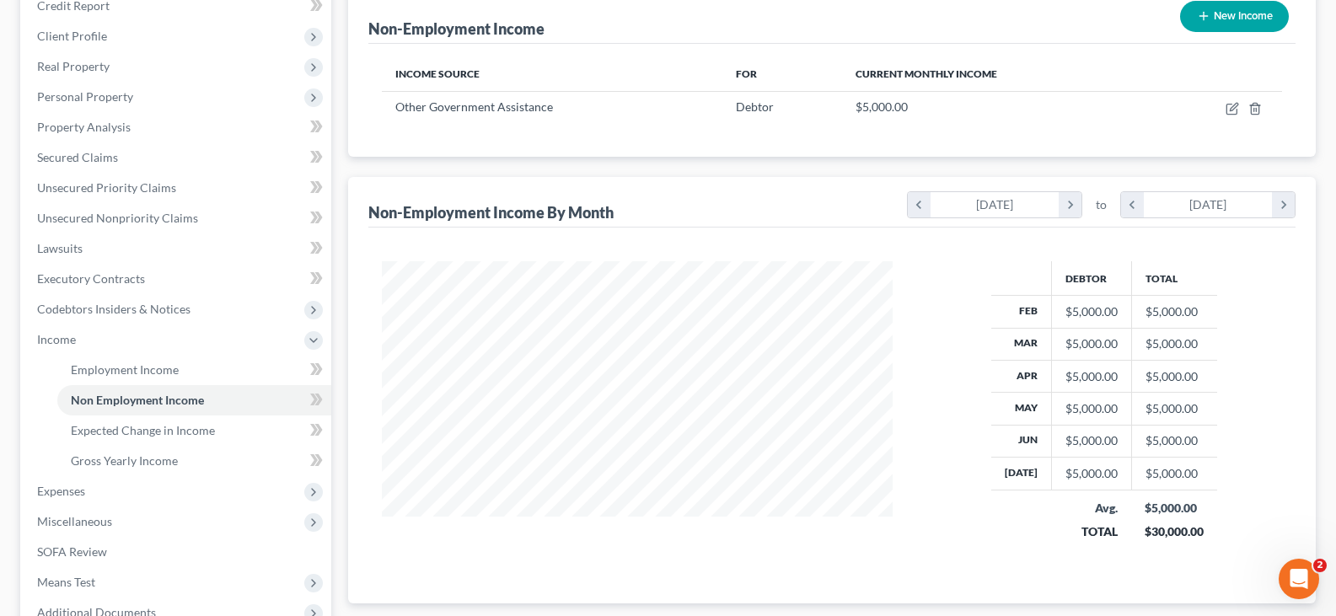
scroll to position [207, 0]
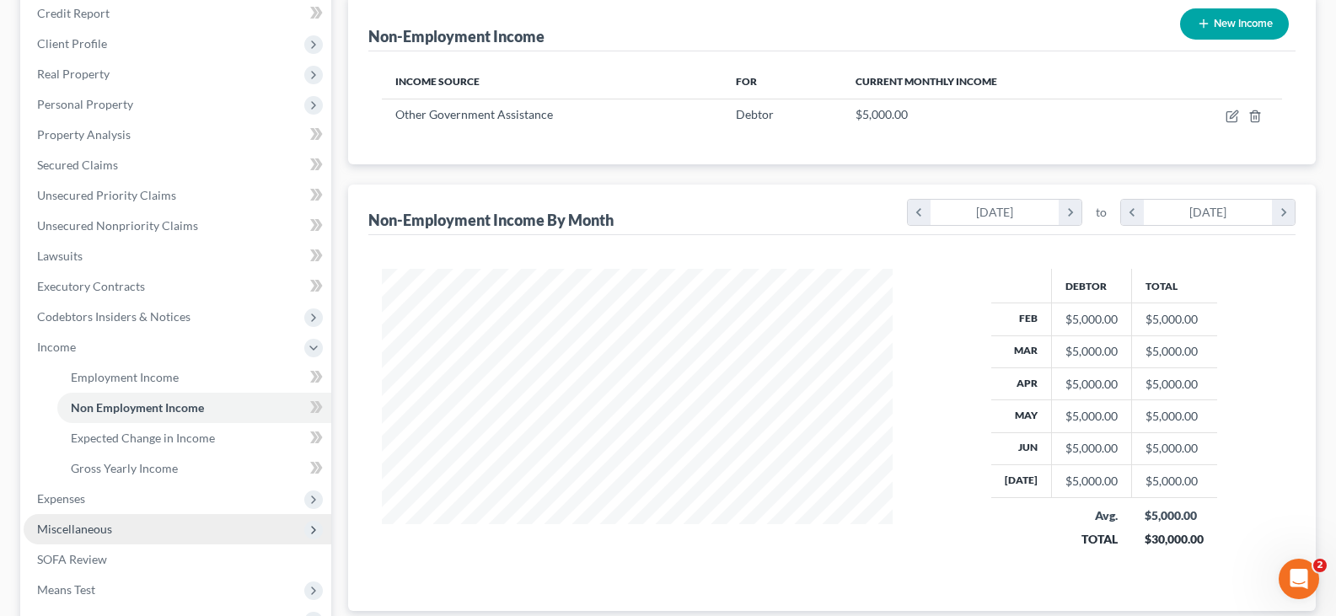
click at [94, 523] on span "Miscellaneous" at bounding box center [74, 529] width 75 height 14
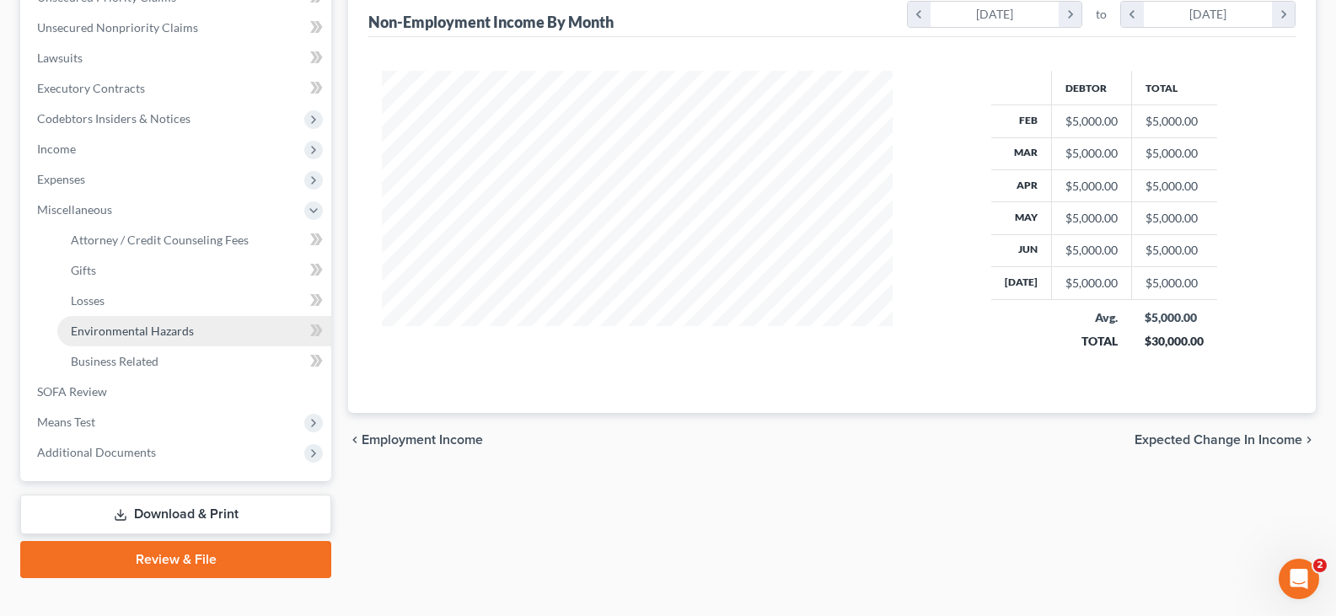
scroll to position [415, 0]
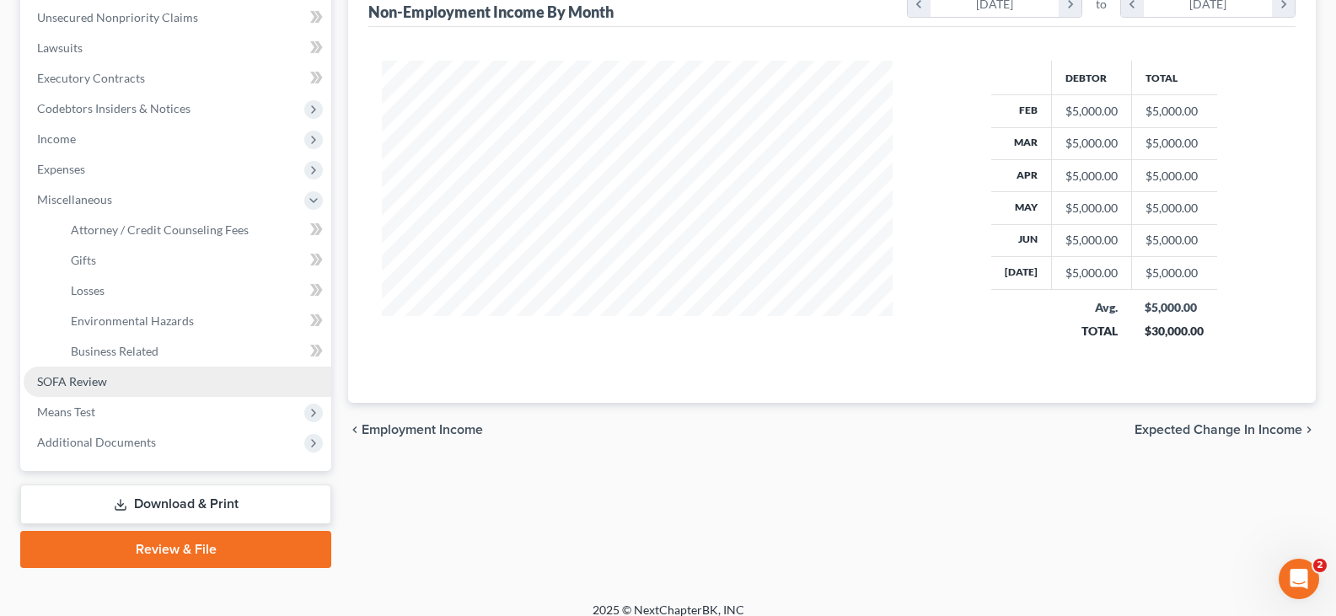
click at [83, 379] on span "SOFA Review" at bounding box center [72, 381] width 70 height 14
